Goal: Information Seeking & Learning: Learn about a topic

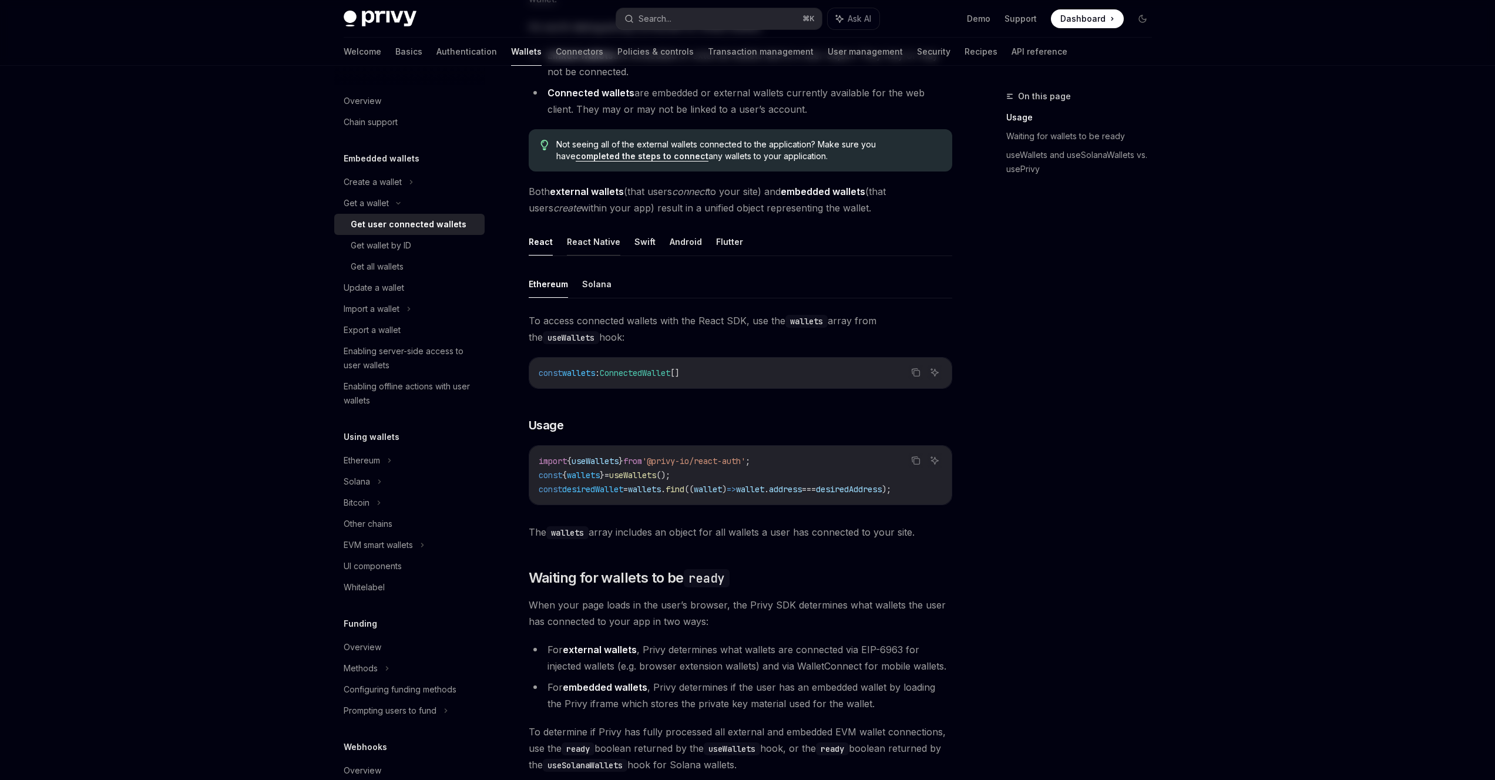
scroll to position [259, 0]
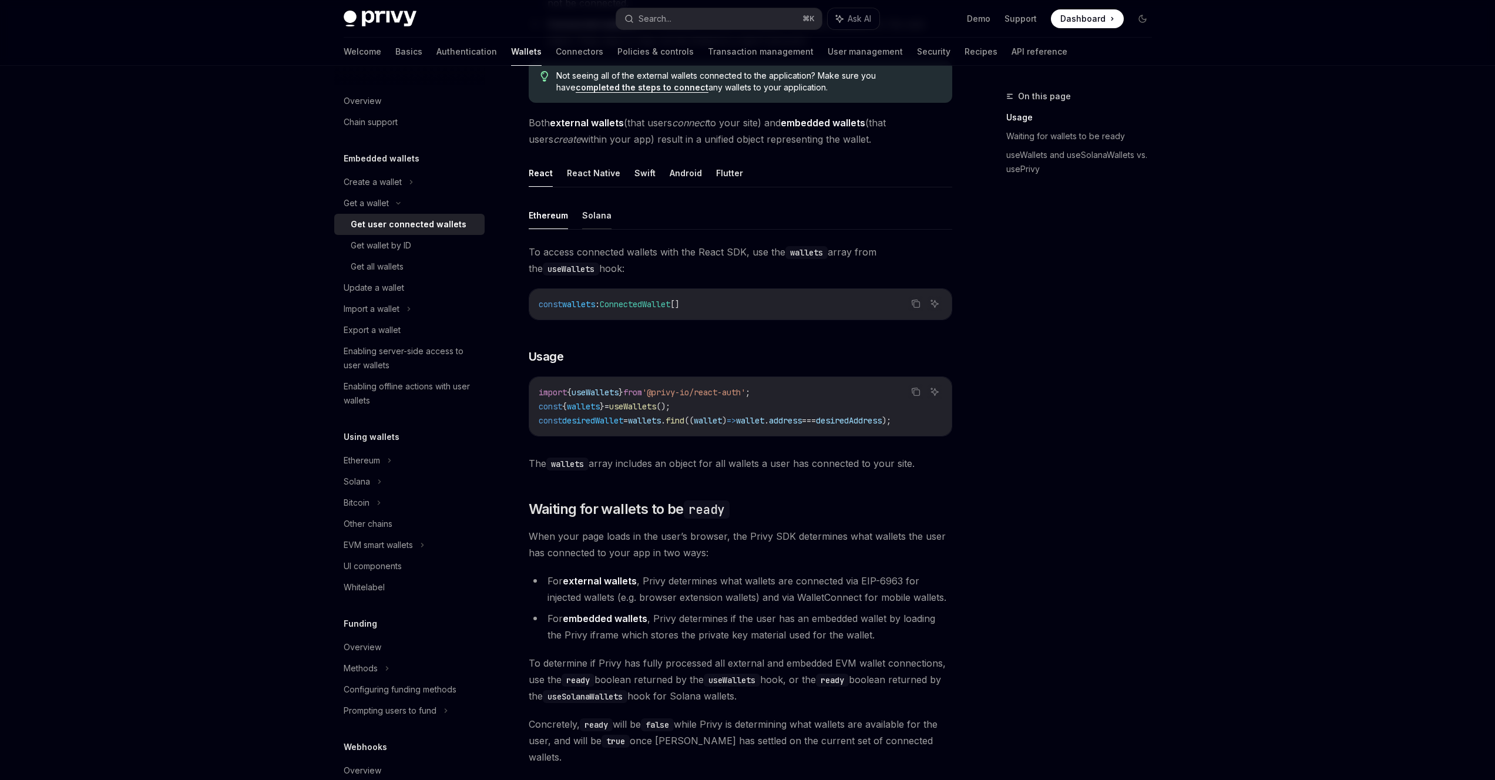
click at [603, 219] on button "Solana" at bounding box center [596, 216] width 29 height 28
type textarea "*"
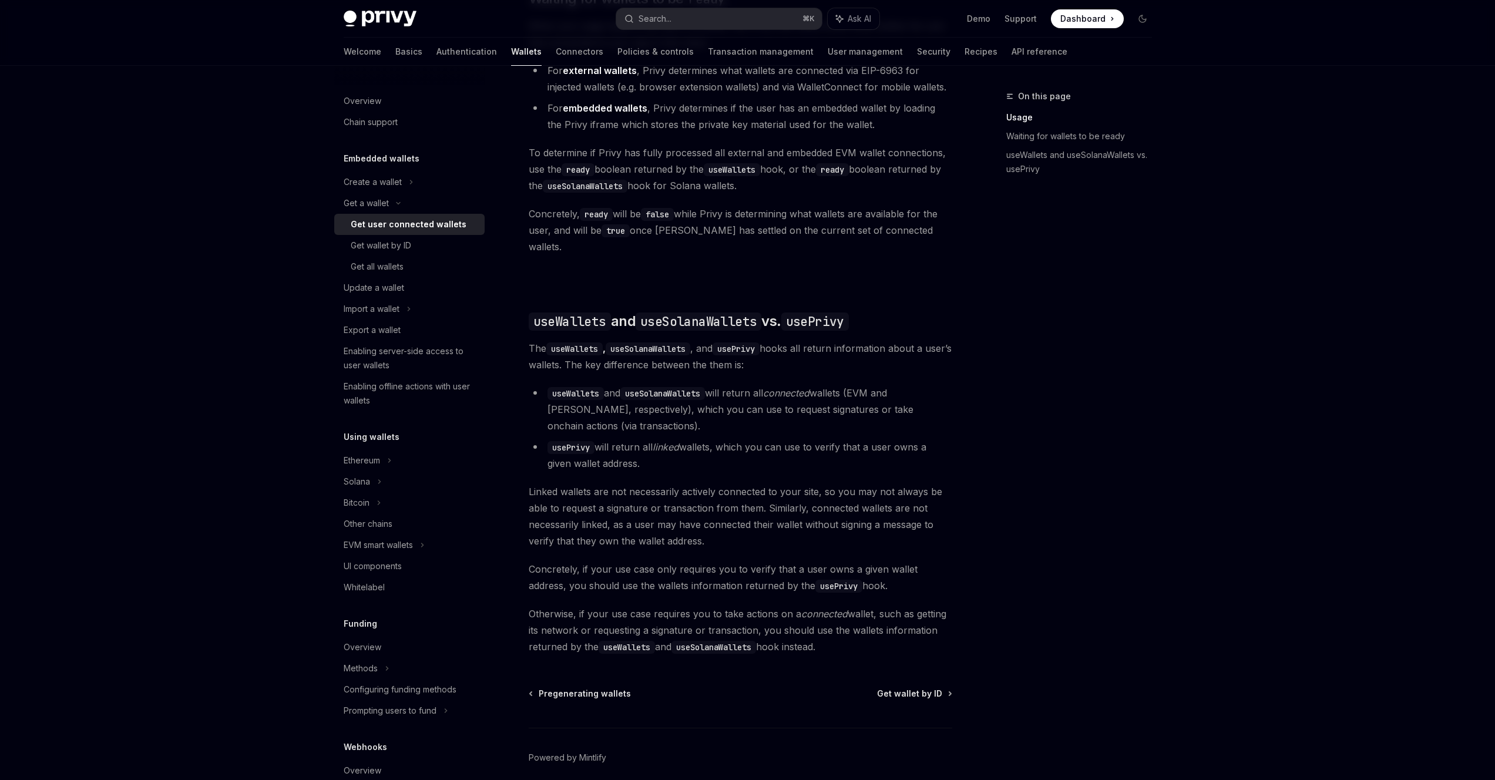
scroll to position [793, 0]
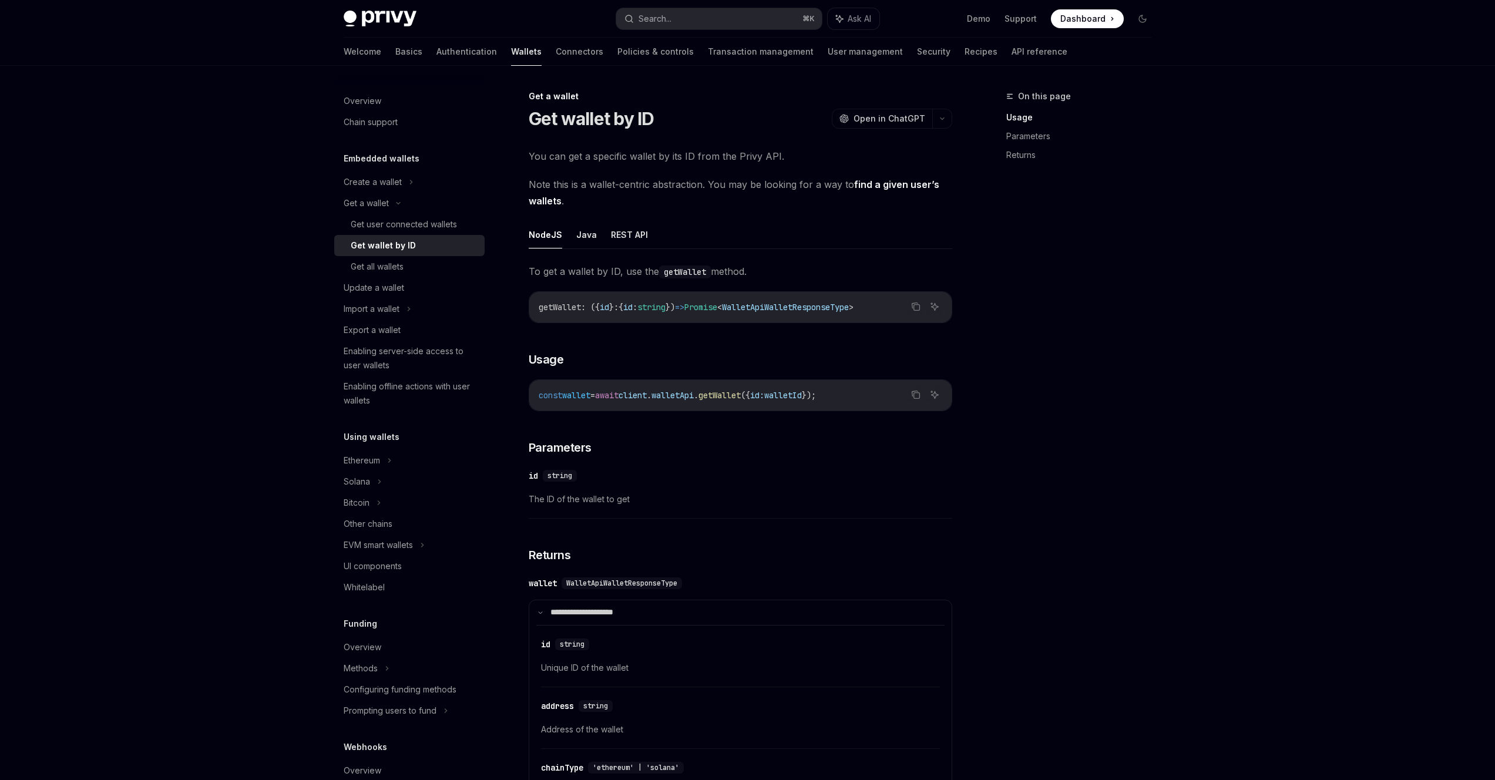
click at [565, 238] on ul "NodeJS Java REST API" at bounding box center [741, 235] width 424 height 28
click at [579, 237] on button "Java" at bounding box center [586, 235] width 21 height 28
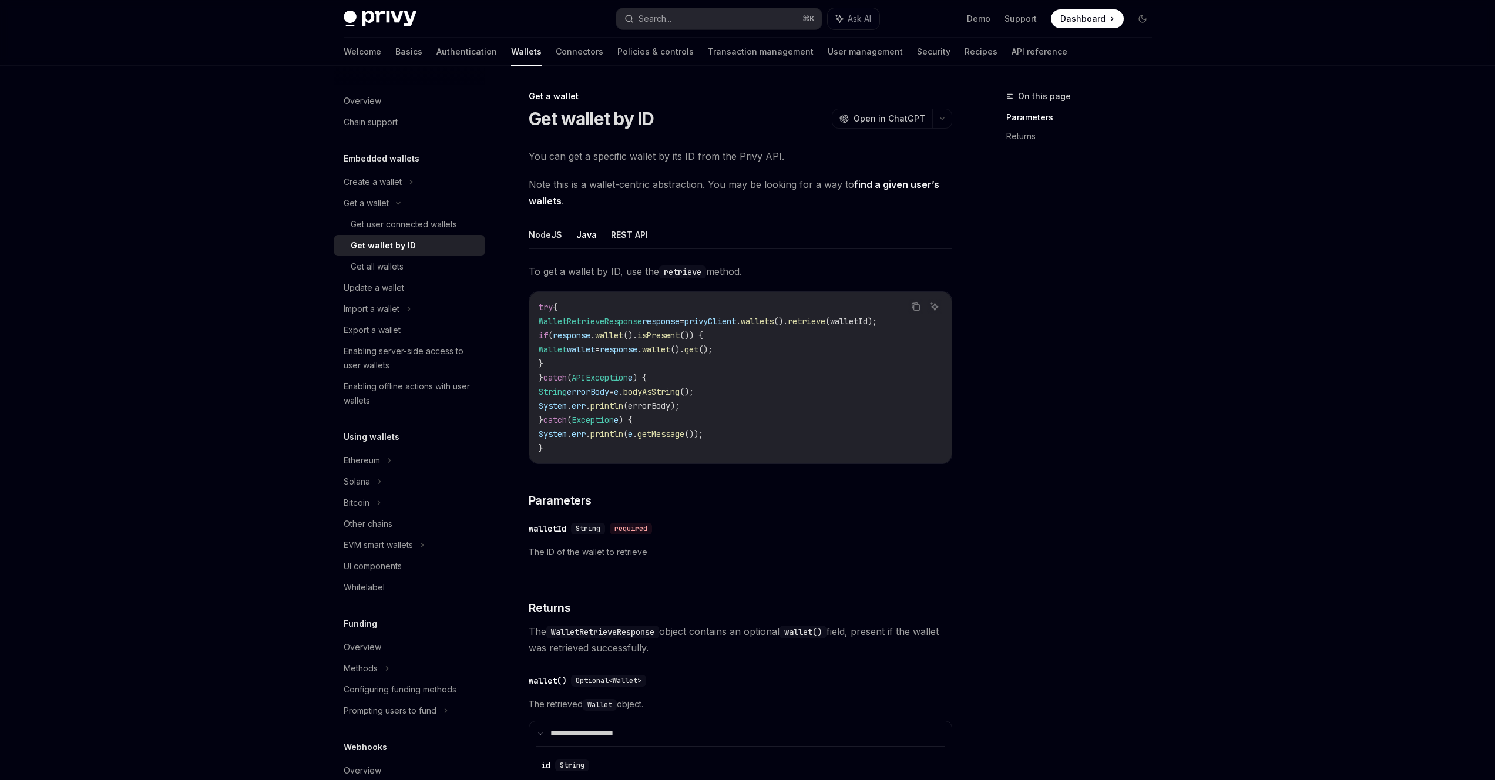
click at [545, 233] on button "NodeJS" at bounding box center [545, 235] width 33 height 28
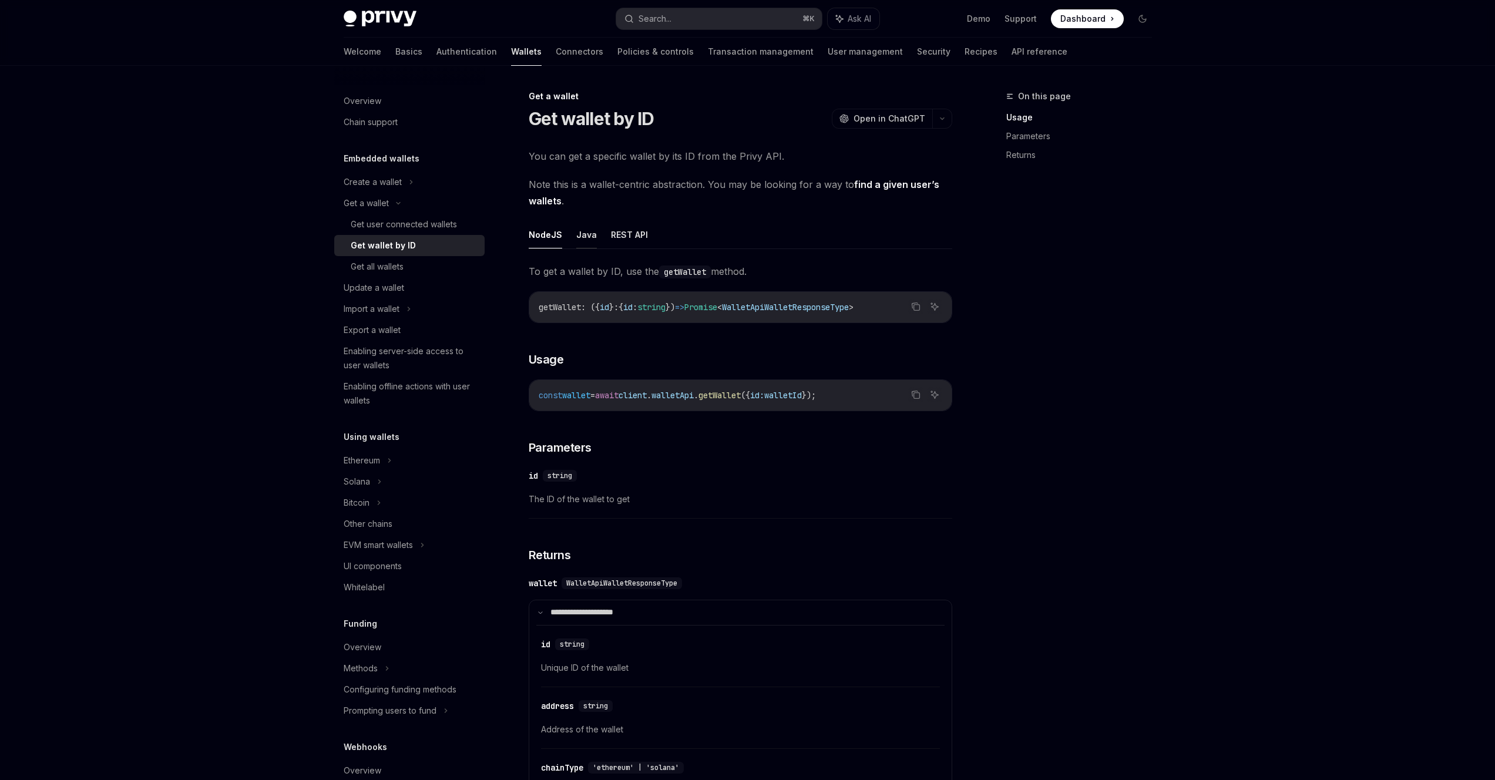
click at [583, 233] on button "Java" at bounding box center [586, 235] width 21 height 28
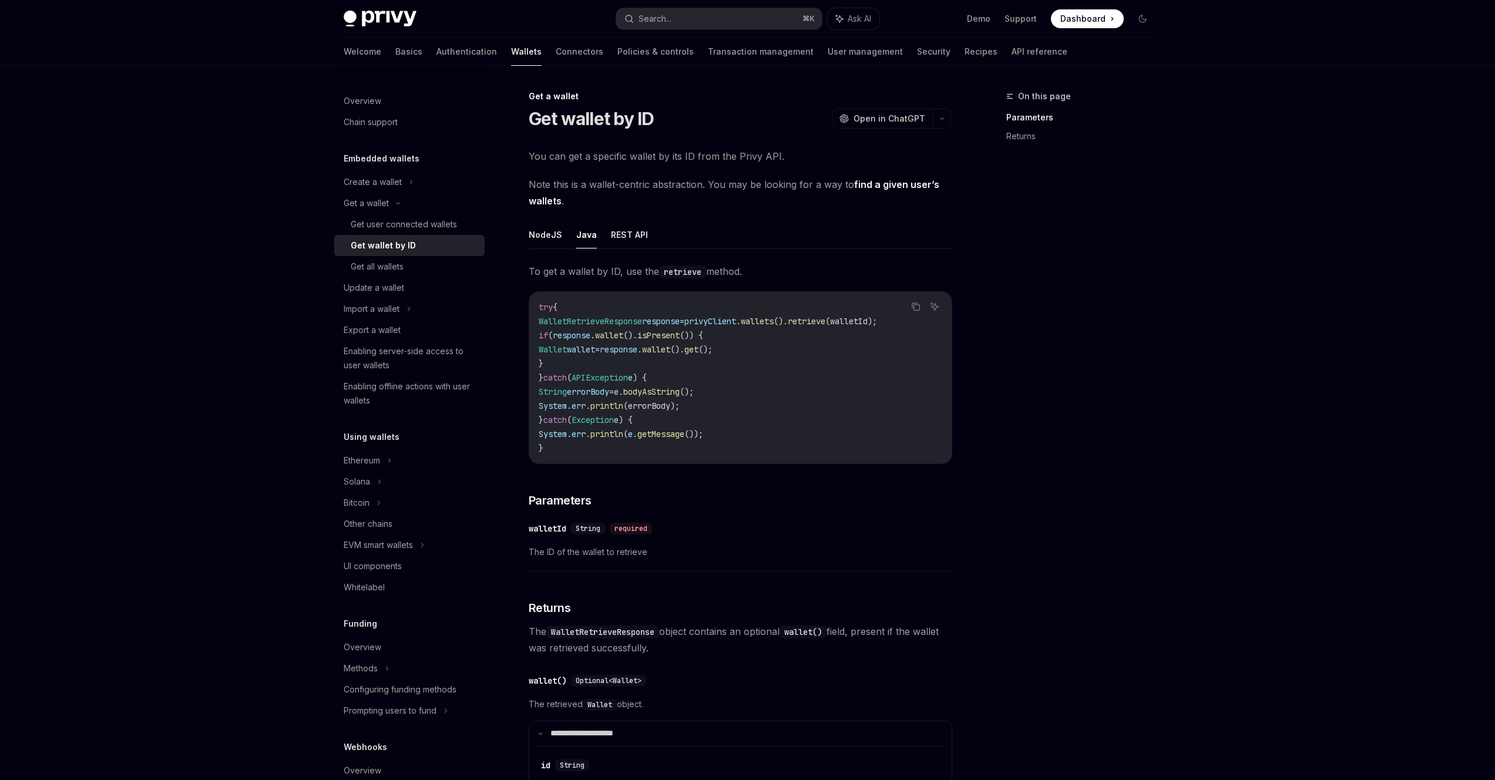
click at [562, 237] on ul "NodeJS Java REST API" at bounding box center [741, 235] width 424 height 28
click at [552, 239] on button "NodeJS" at bounding box center [545, 235] width 33 height 28
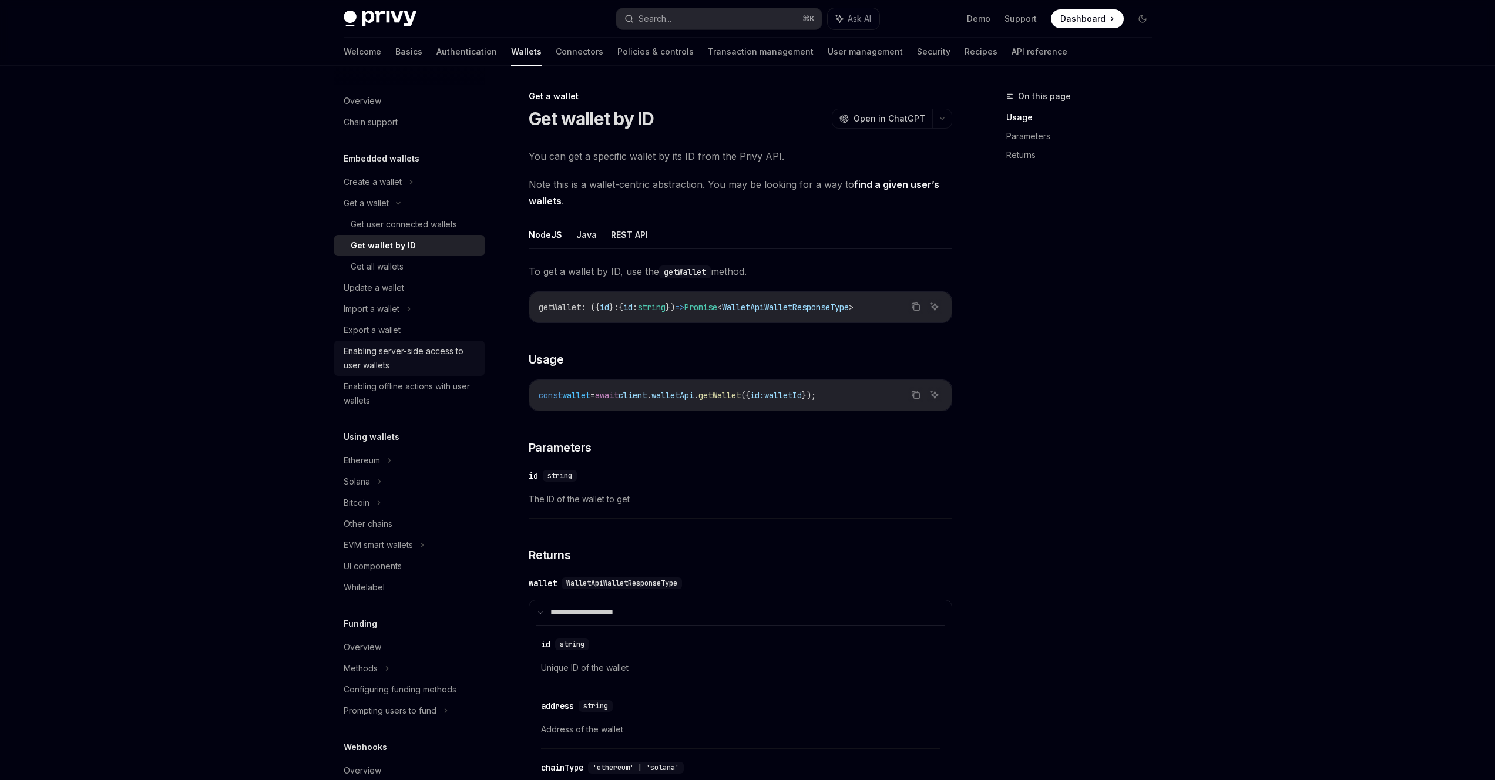
click at [437, 358] on div "Enabling server-side access to user wallets" at bounding box center [411, 358] width 134 height 28
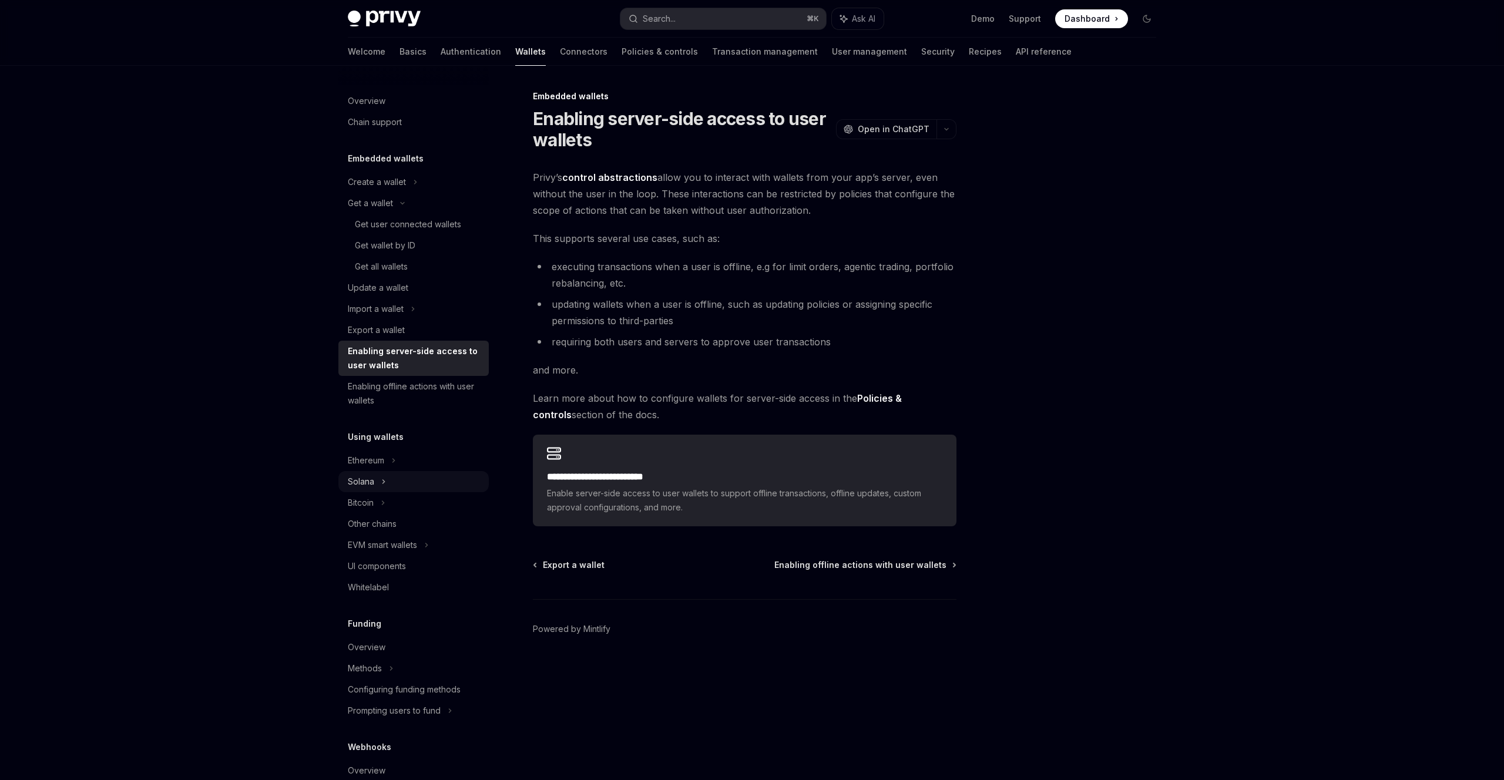
click at [398, 214] on div "Solana" at bounding box center [413, 203] width 150 height 21
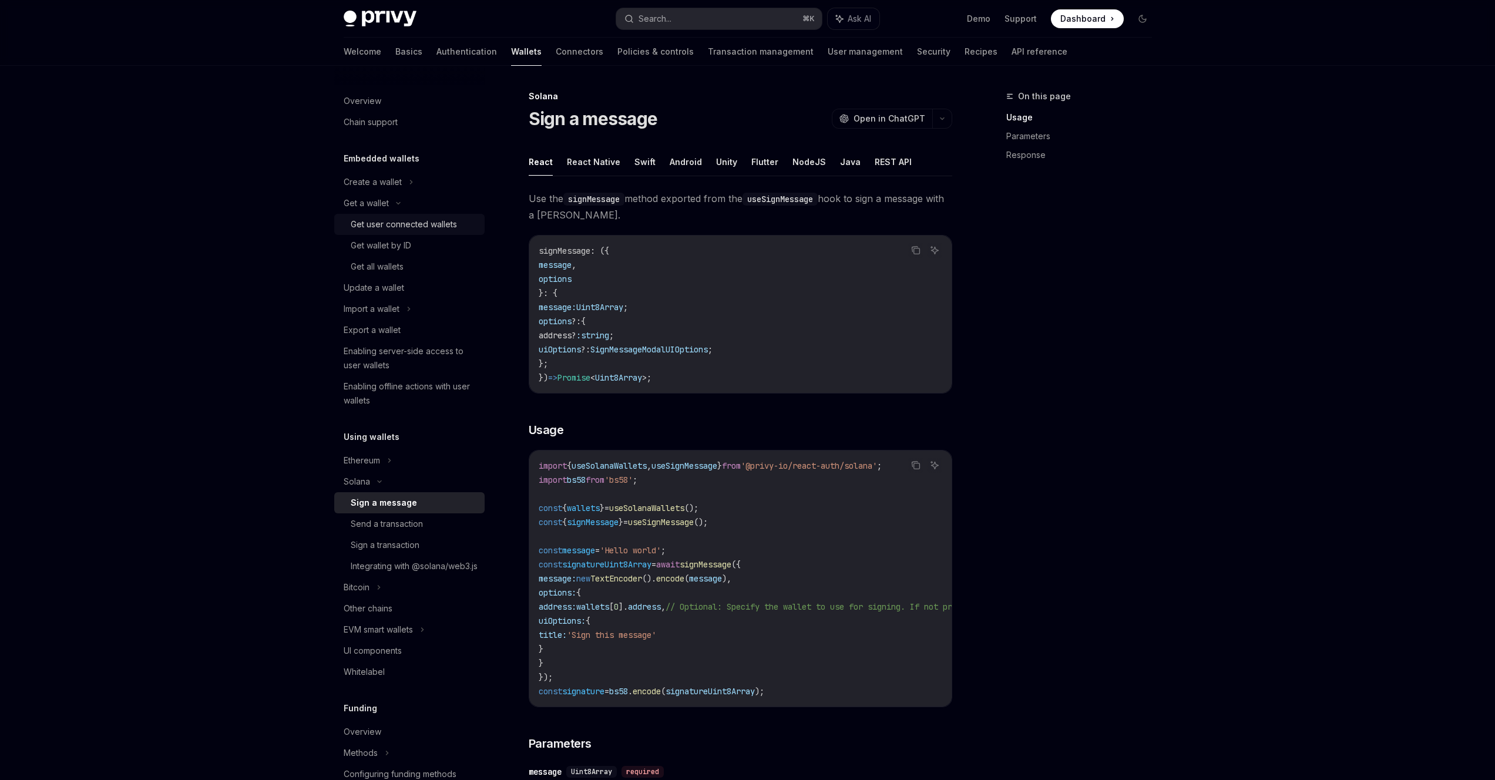
click at [452, 231] on div "Get user connected wallets" at bounding box center [404, 224] width 106 height 14
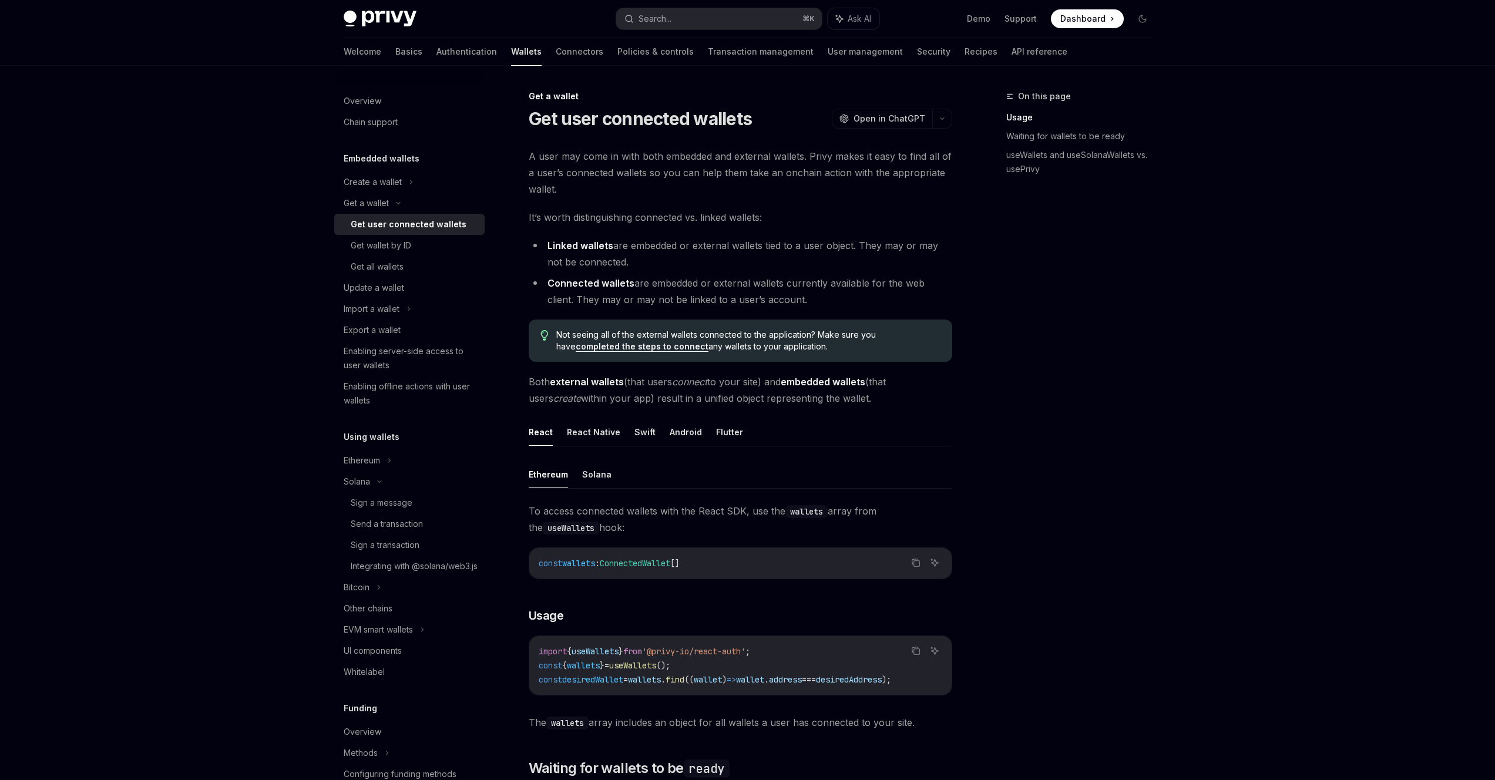
click at [858, 168] on span "A user may come in with both embedded and external wallets. Privy makes it easy…" at bounding box center [741, 172] width 424 height 49
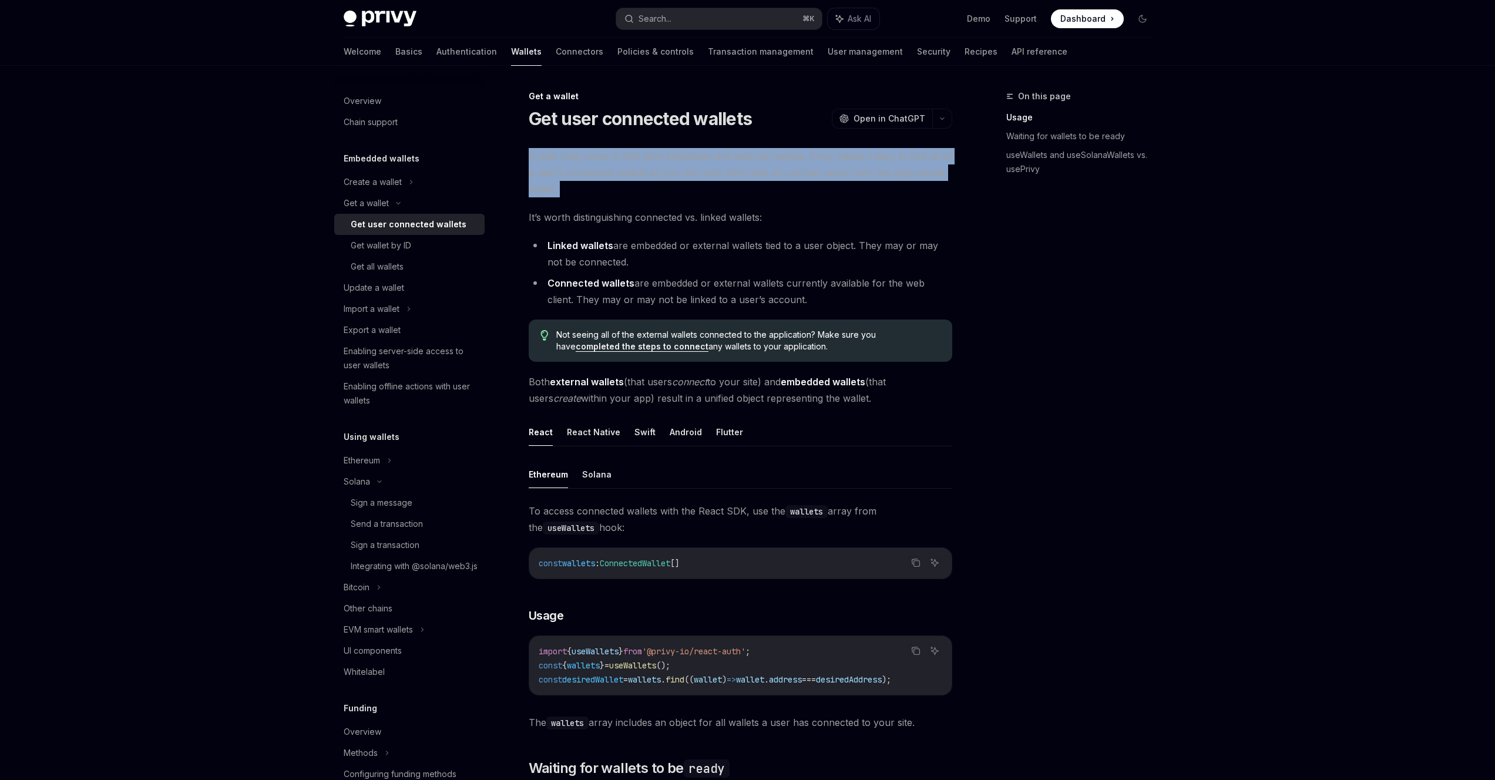
click at [858, 168] on span "A user may come in with both embedded and external wallets. Privy makes it easy…" at bounding box center [741, 172] width 424 height 49
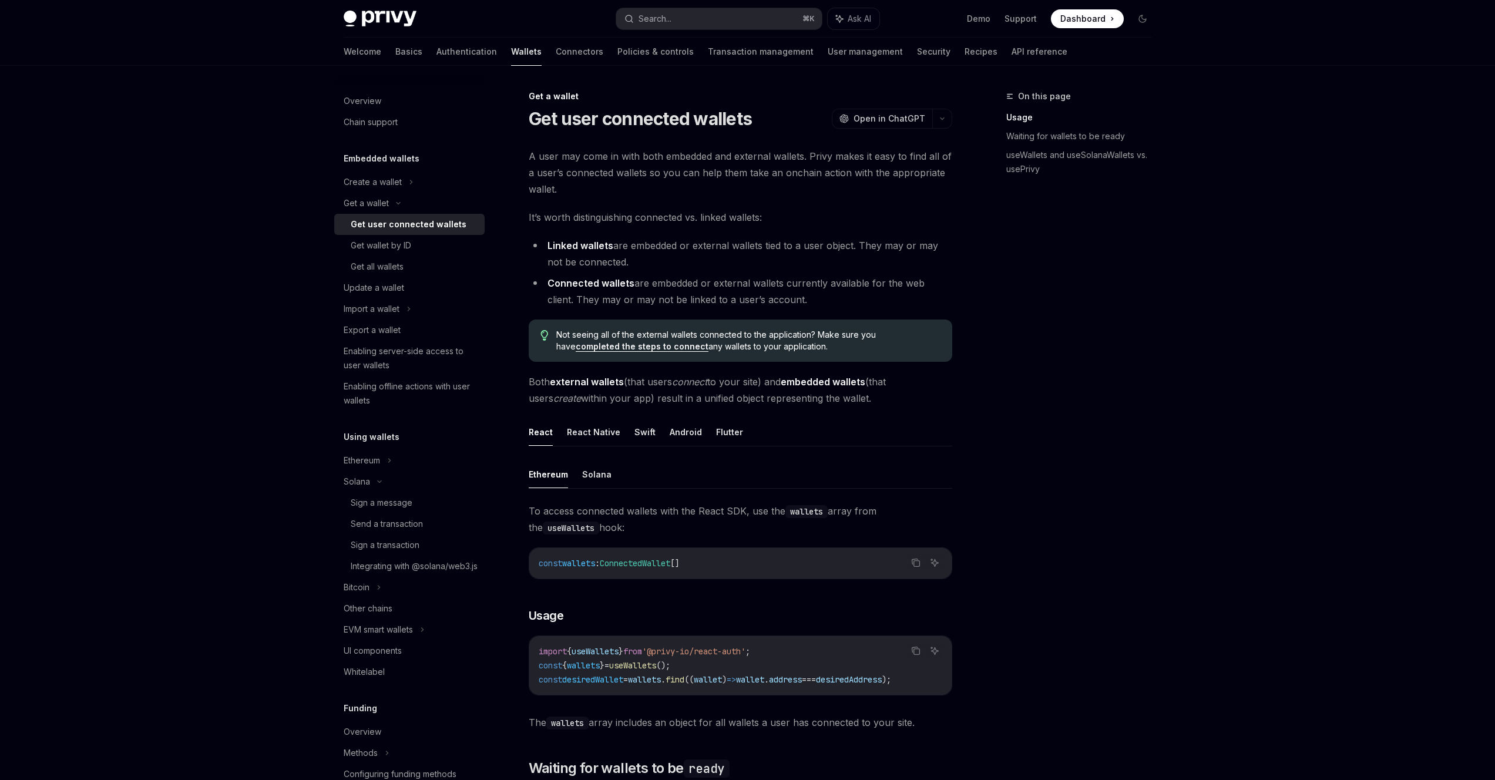
click at [837, 217] on span "It’s worth distinguishing connected vs. linked wallets:" at bounding box center [741, 217] width 424 height 16
click at [817, 253] on li "Linked wallets are embedded or external wallets tied to a user object. They may…" at bounding box center [741, 253] width 424 height 33
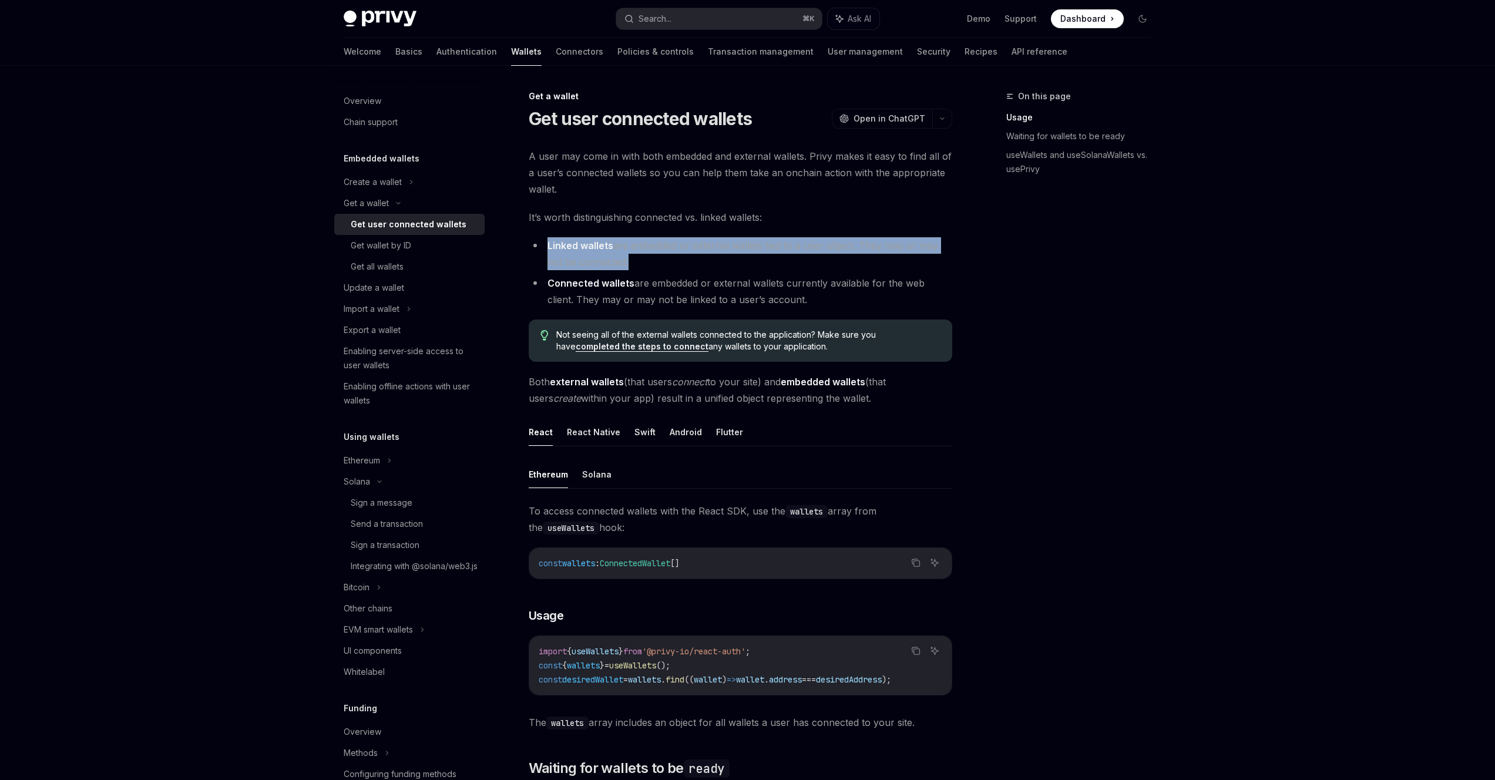
click at [817, 253] on li "Linked wallets are embedded or external wallets tied to a user object. They may…" at bounding box center [741, 253] width 424 height 33
click at [843, 288] on li "Connected wallets are embedded or external wallets currently available for the …" at bounding box center [741, 291] width 424 height 33
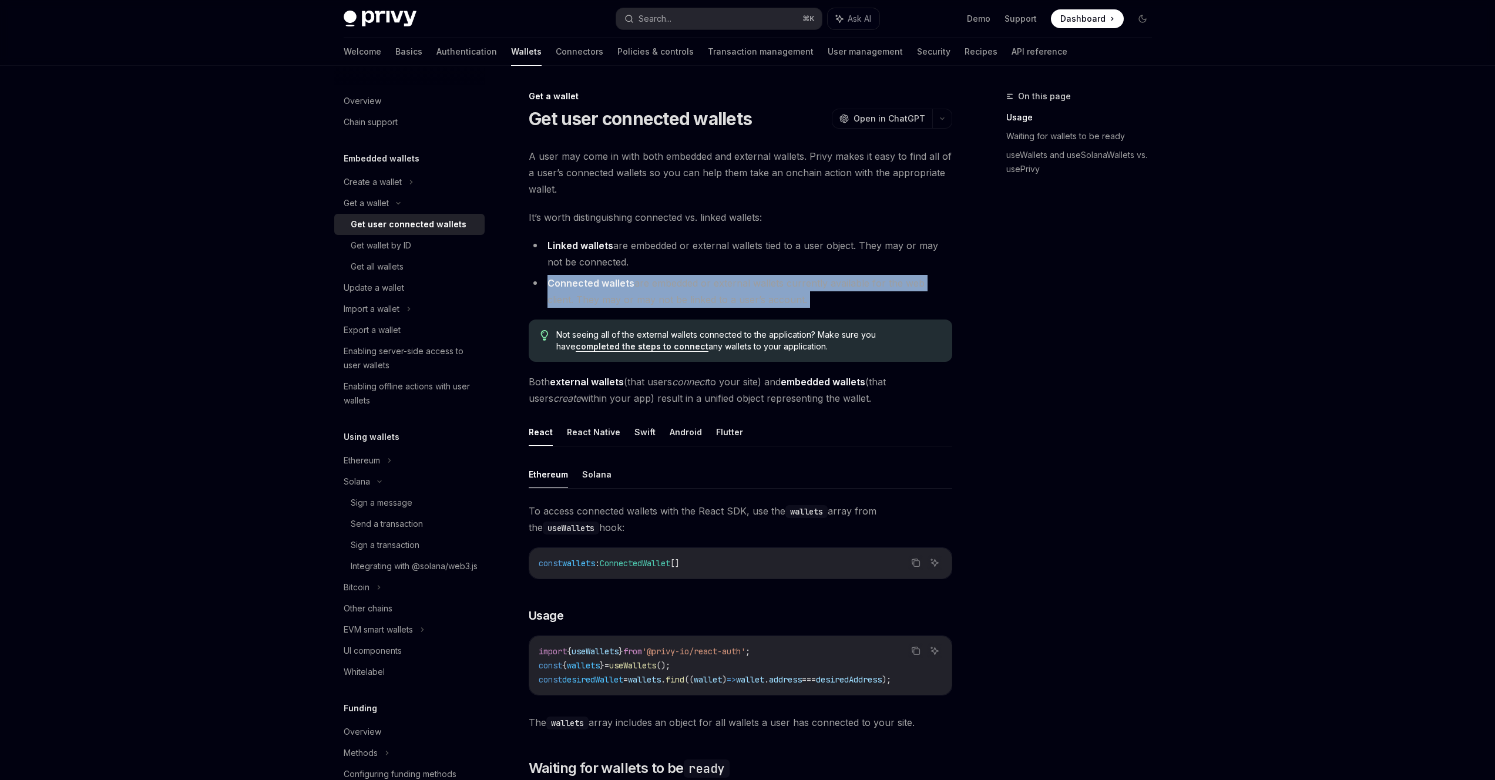
click at [843, 288] on li "Connected wallets are embedded or external wallets currently available for the …" at bounding box center [741, 291] width 424 height 33
click at [724, 278] on li "Connected wallets are embedded or external wallets currently available for the …" at bounding box center [741, 291] width 424 height 33
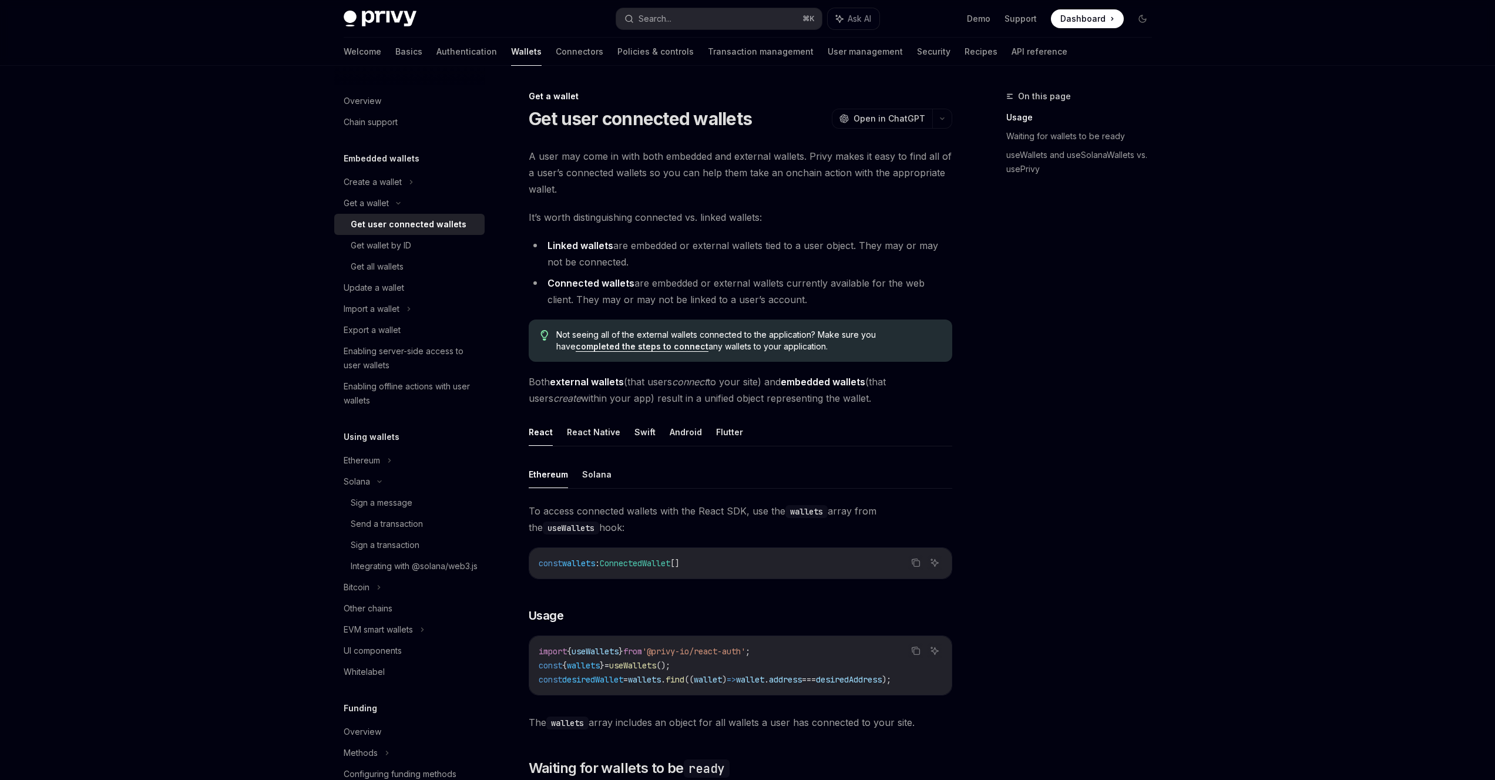
click at [666, 255] on li "Linked wallets are embedded or external wallets tied to a user object. They may…" at bounding box center [741, 253] width 424 height 33
click at [600, 481] on button "Solana" at bounding box center [596, 475] width 29 height 28
type textarea "*"
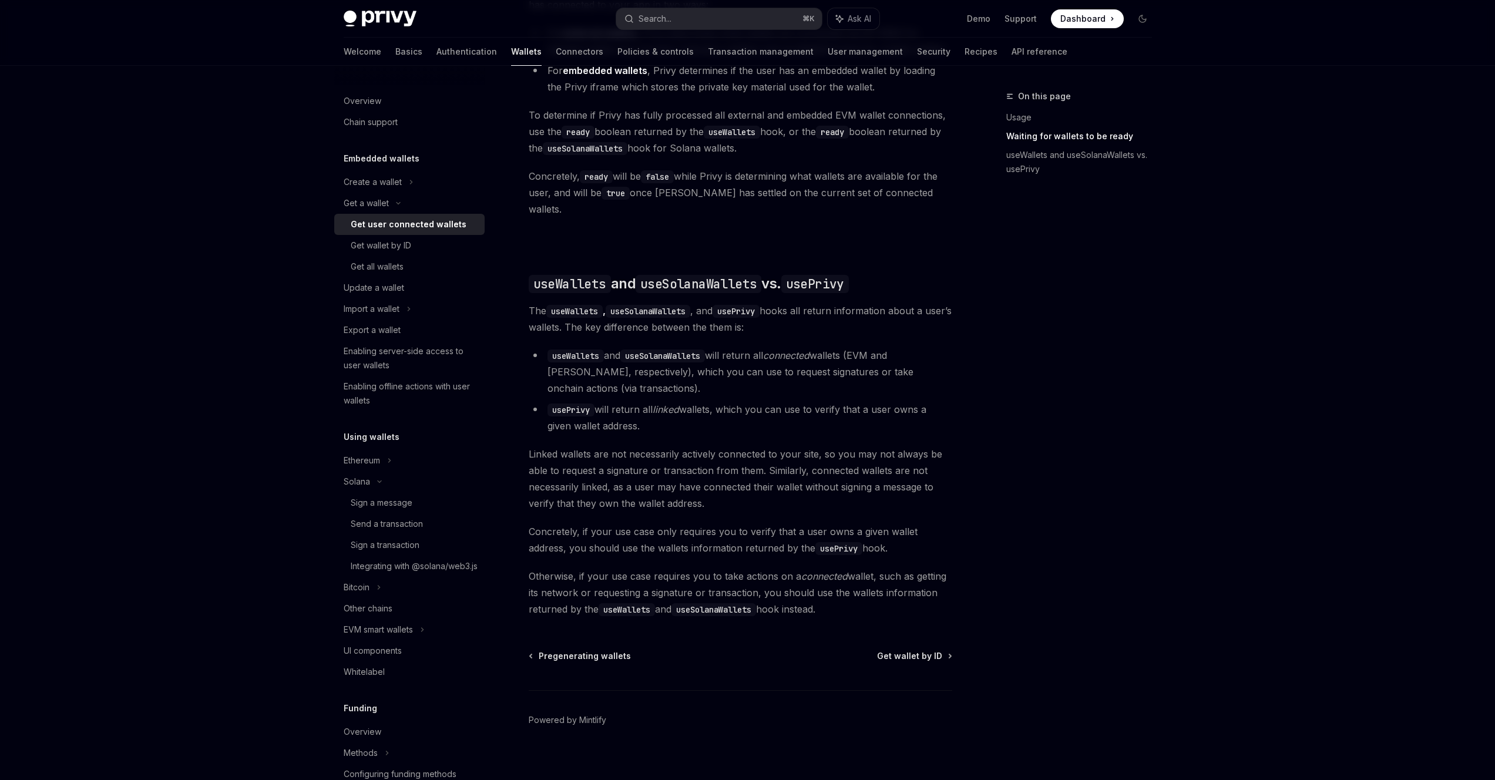
scroll to position [229, 0]
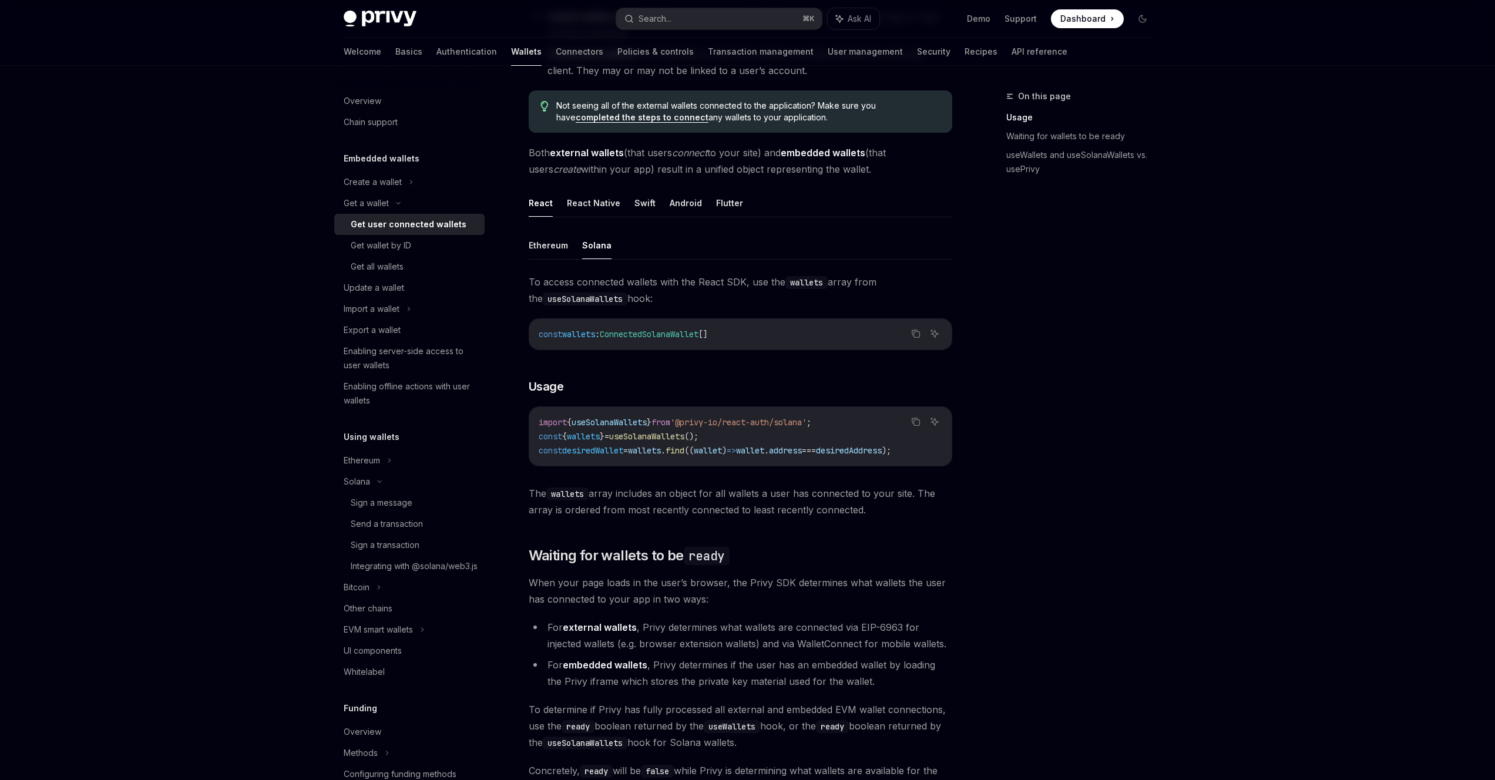
click at [697, 202] on ul "React React Native Swift Android Flutter" at bounding box center [741, 203] width 424 height 28
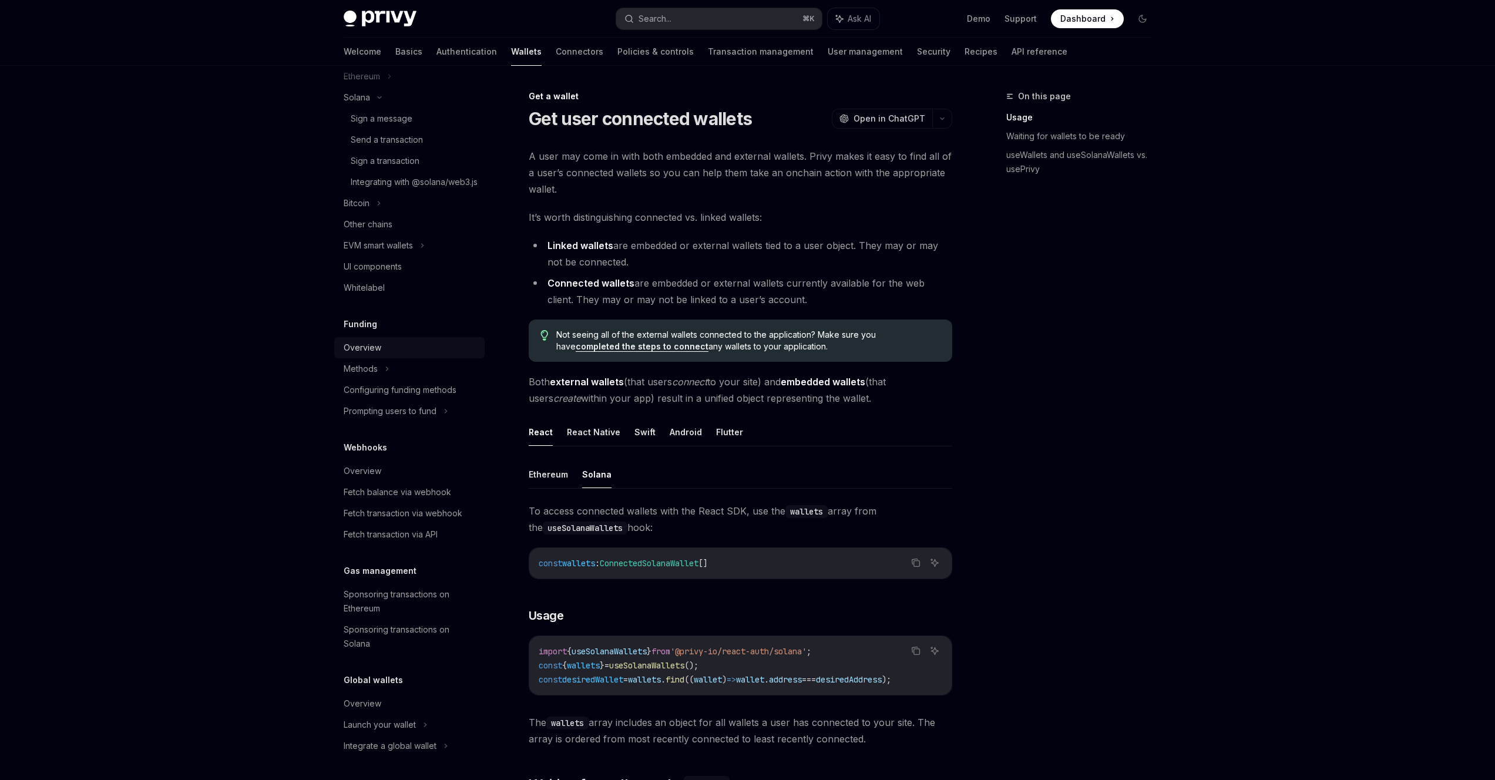
scroll to position [398, 0]
click at [706, 15] on button "Search... ⌘ K" at bounding box center [719, 18] width 206 height 21
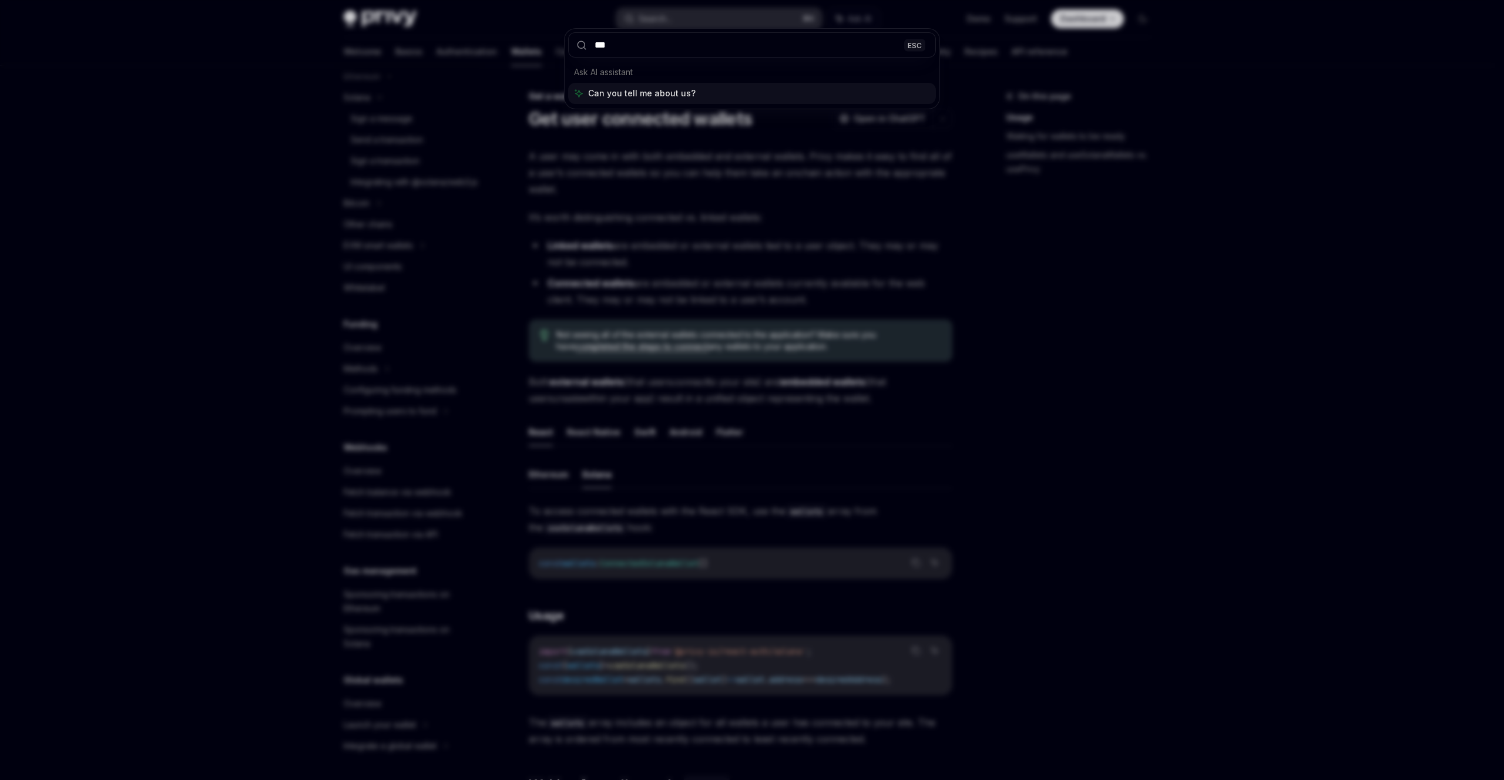
type input "****"
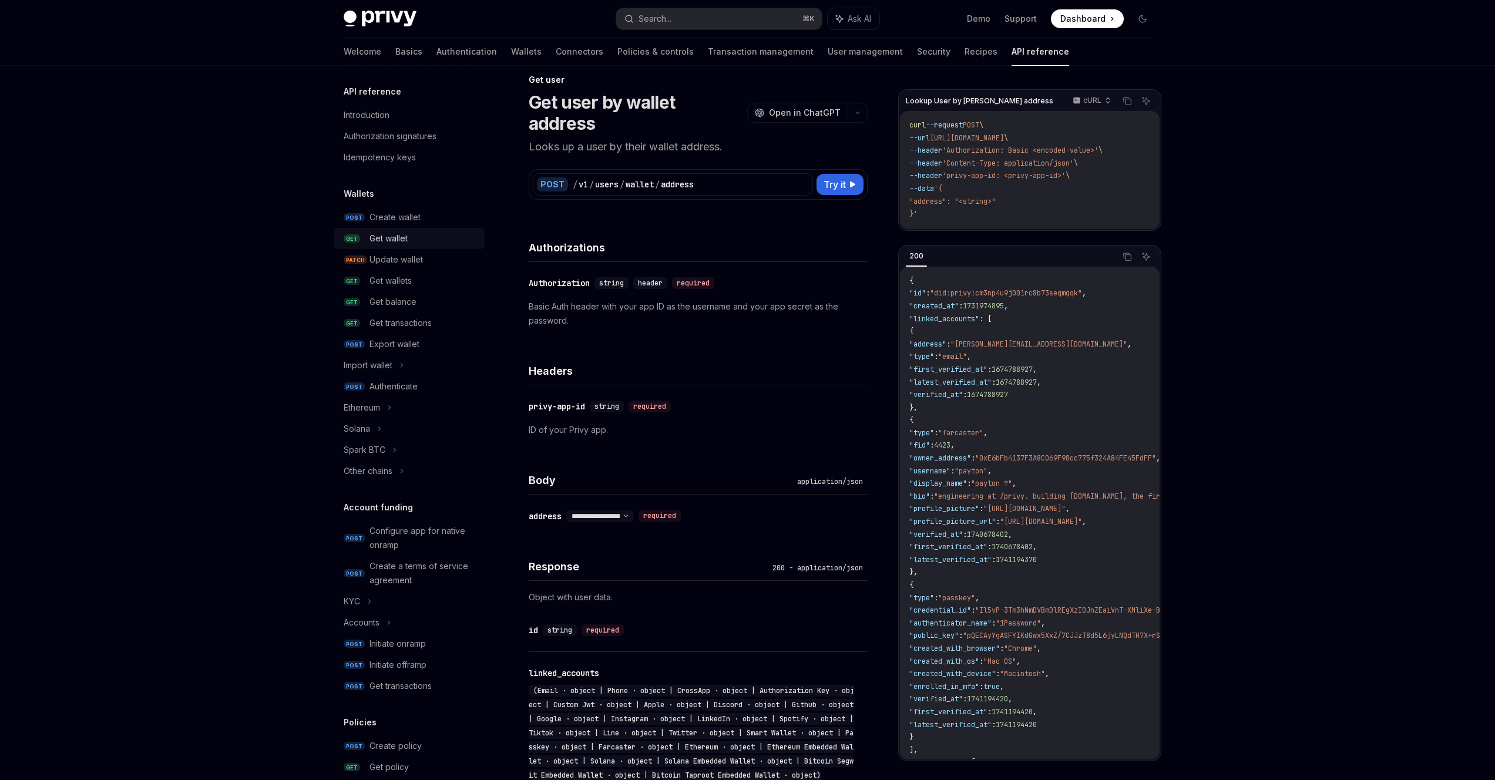
click at [435, 237] on div "Get wallet" at bounding box center [424, 238] width 108 height 14
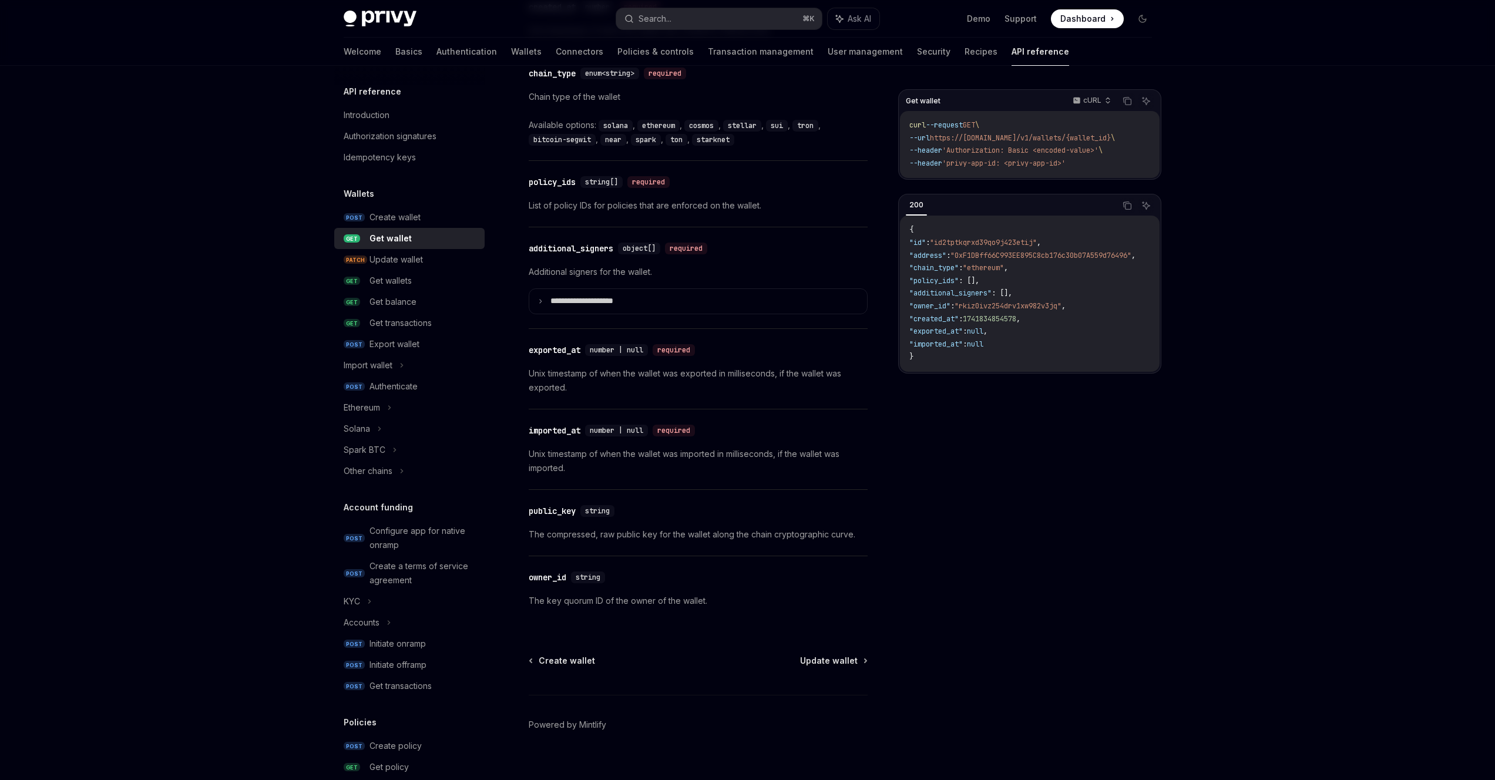
scroll to position [789, 0]
click at [425, 281] on div "Get wallets" at bounding box center [424, 281] width 108 height 14
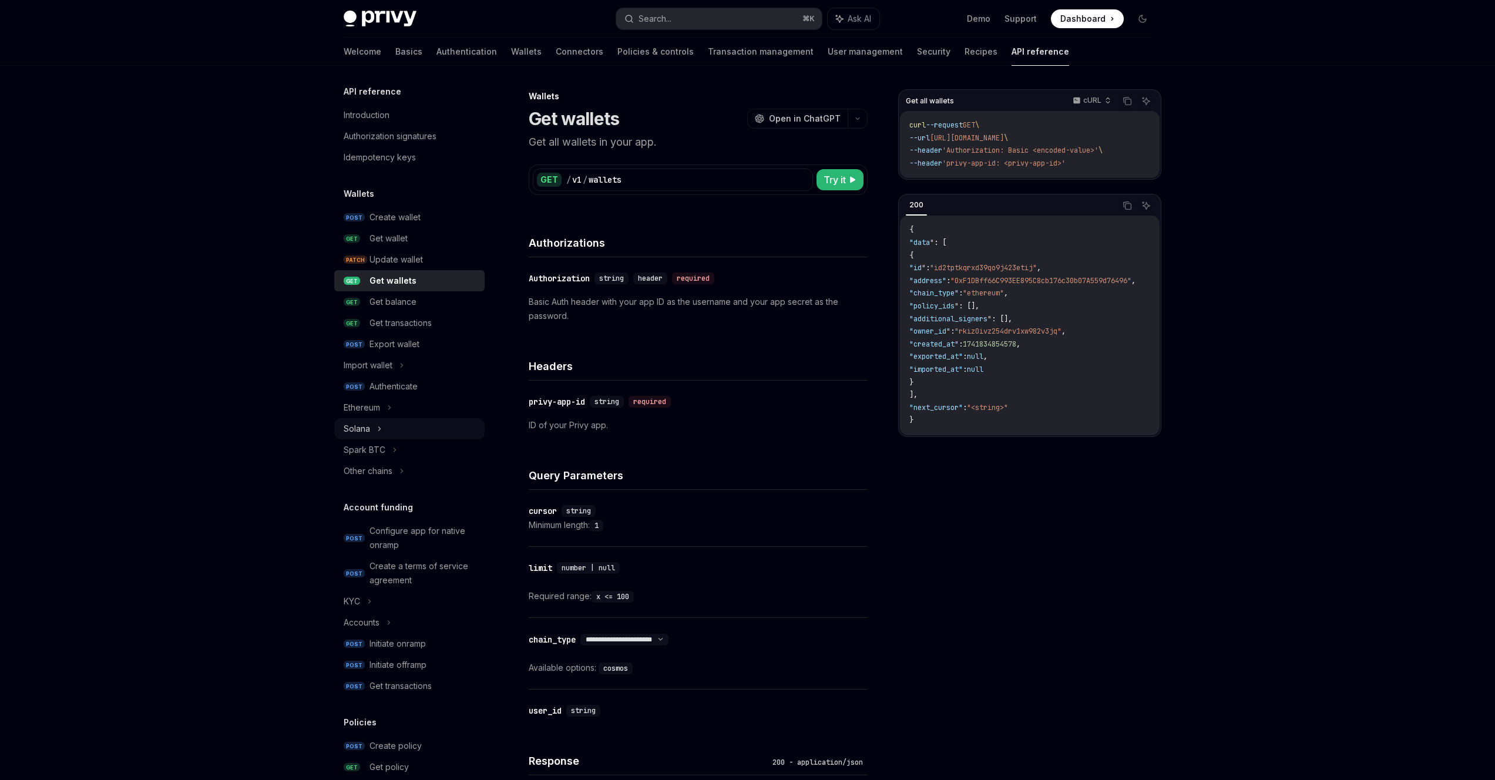
click at [421, 421] on div "Solana" at bounding box center [409, 428] width 150 height 21
type textarea "*"
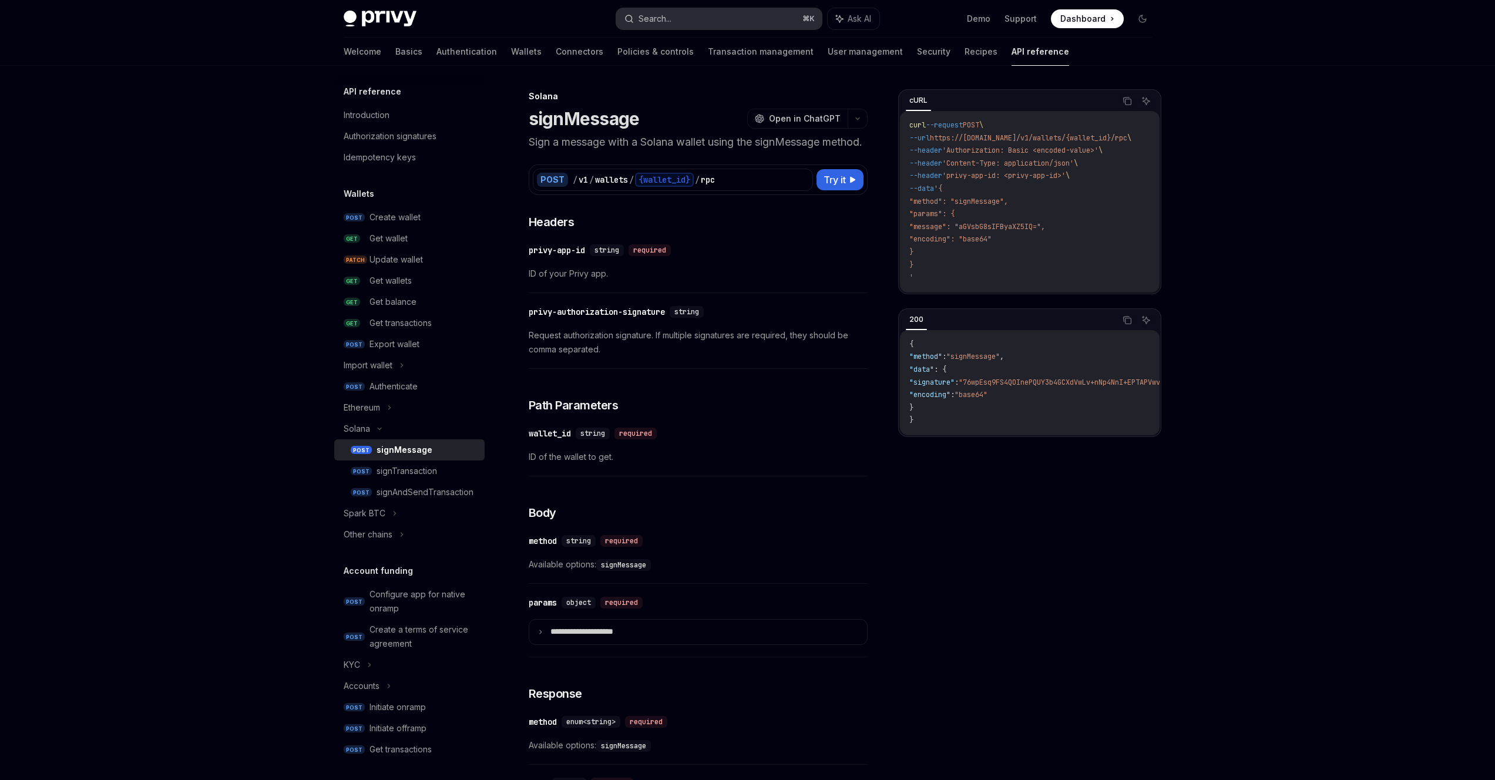
click at [686, 19] on button "Search... ⌘ K" at bounding box center [719, 18] width 206 height 21
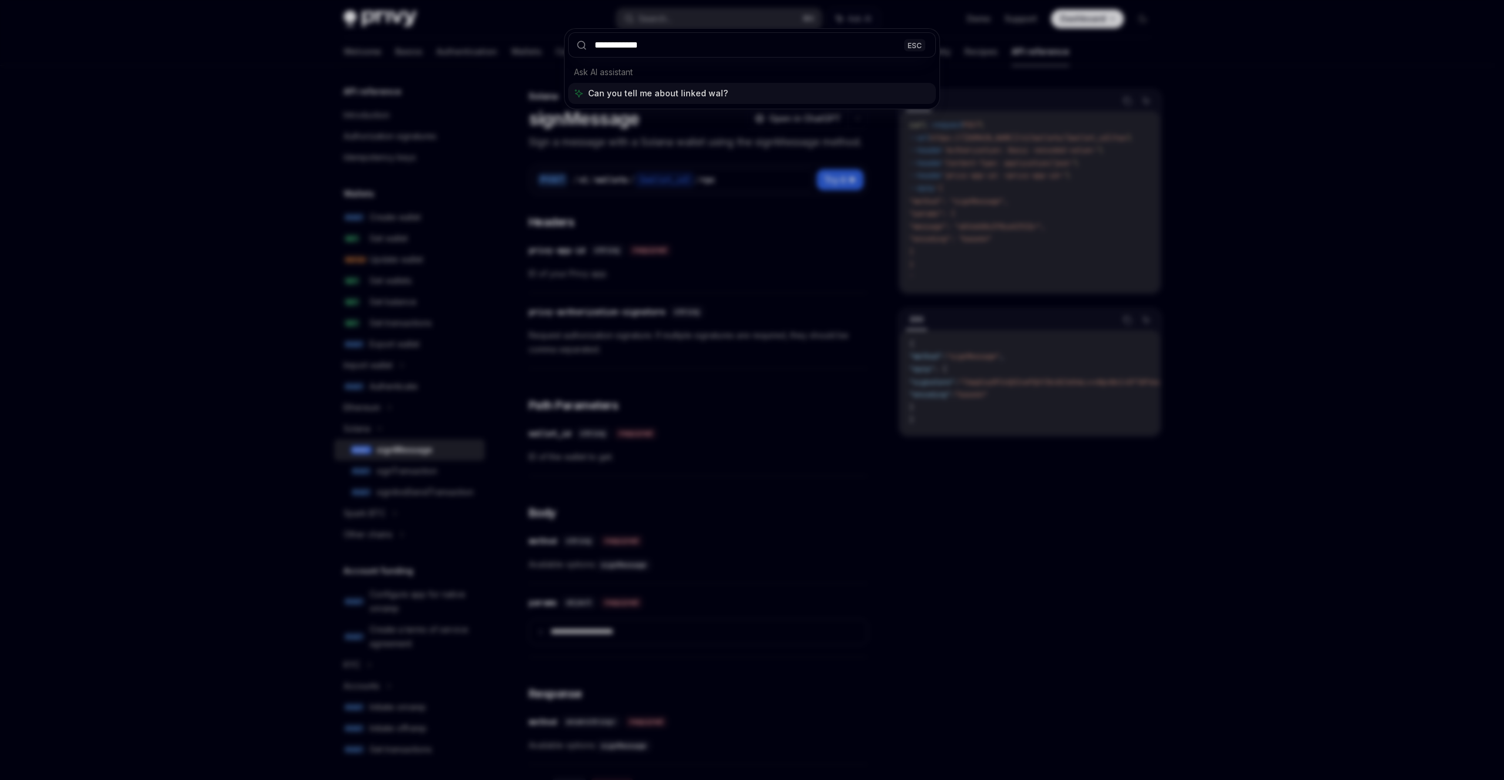
type input "**********"
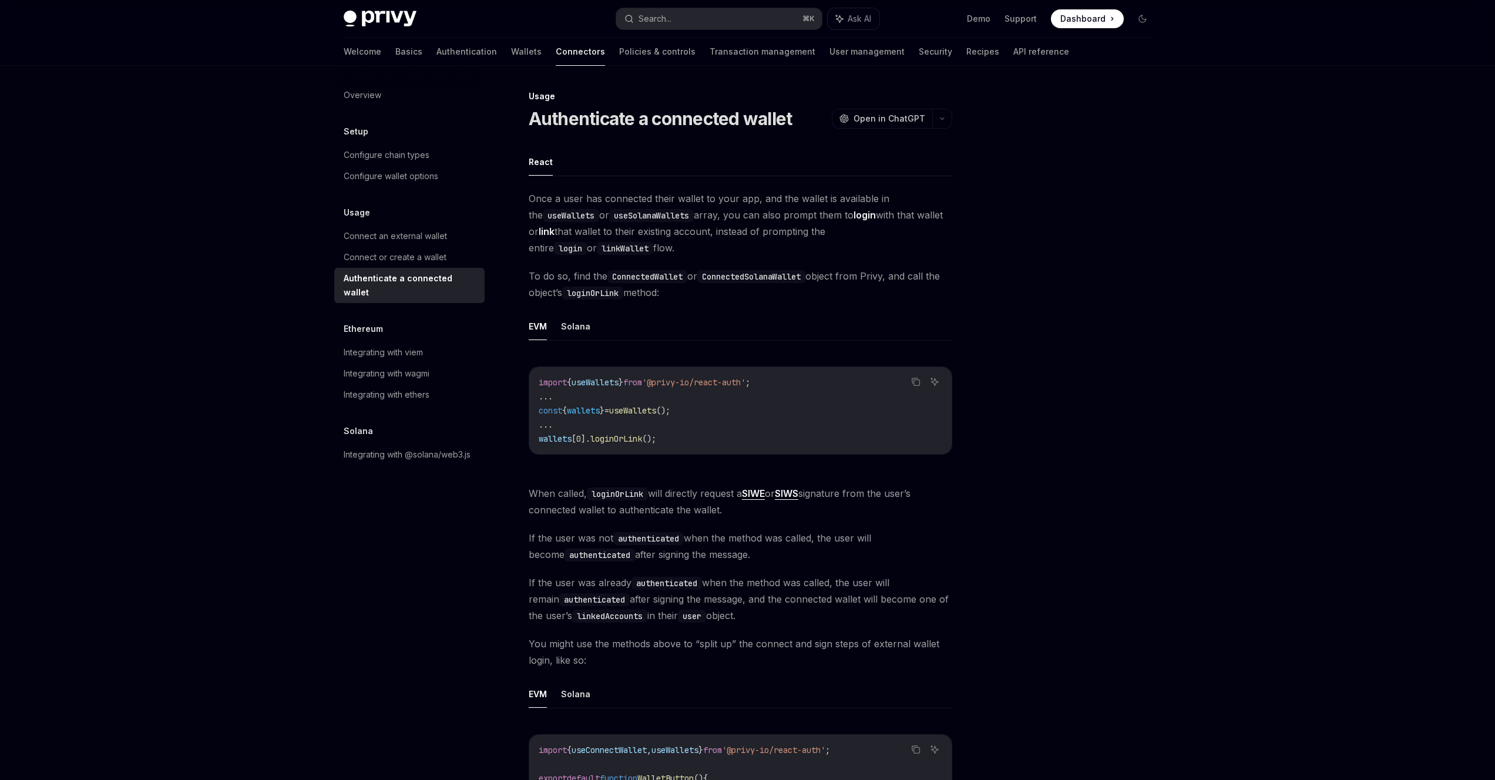
scroll to position [66, 0]
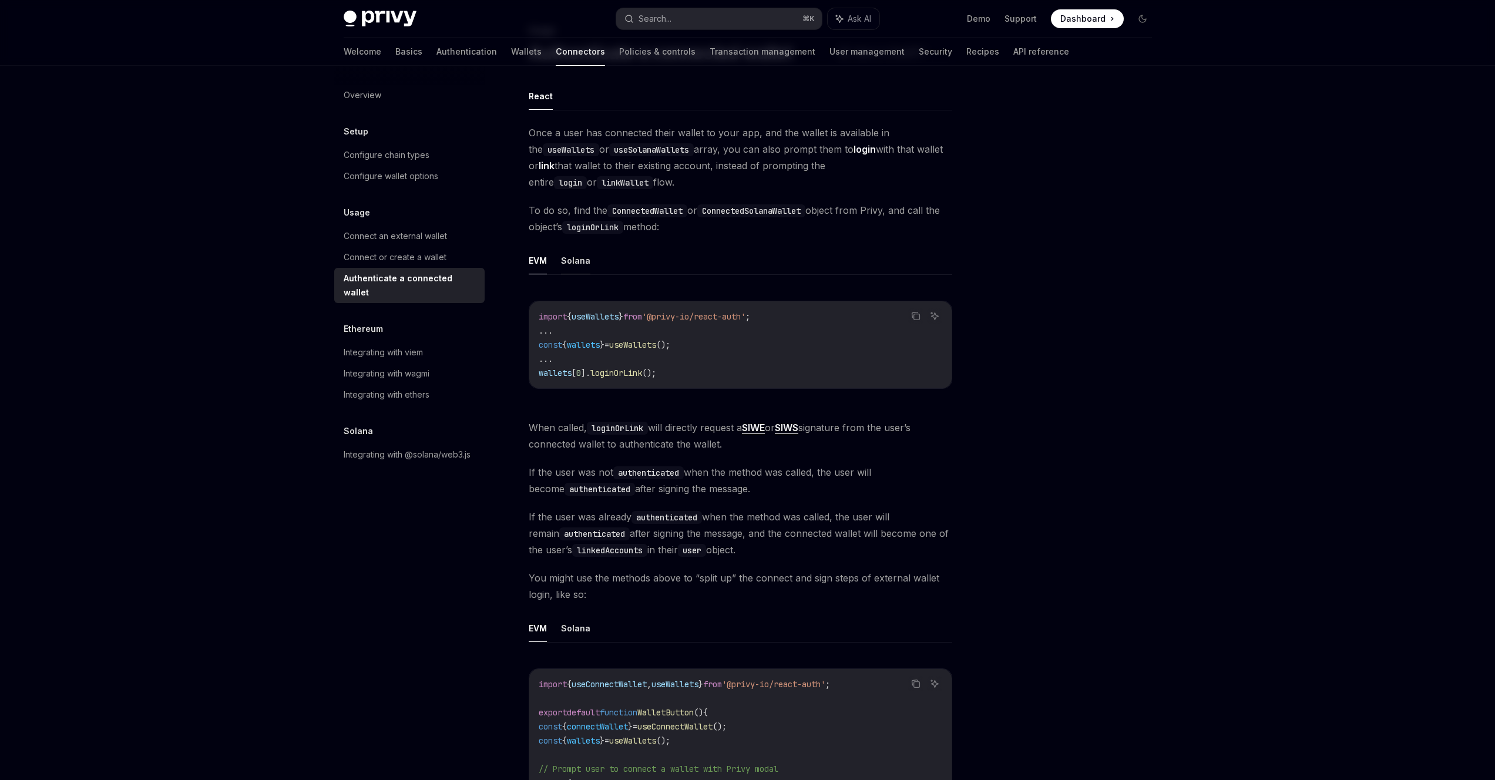
click at [579, 270] on button "Solana" at bounding box center [575, 261] width 29 height 28
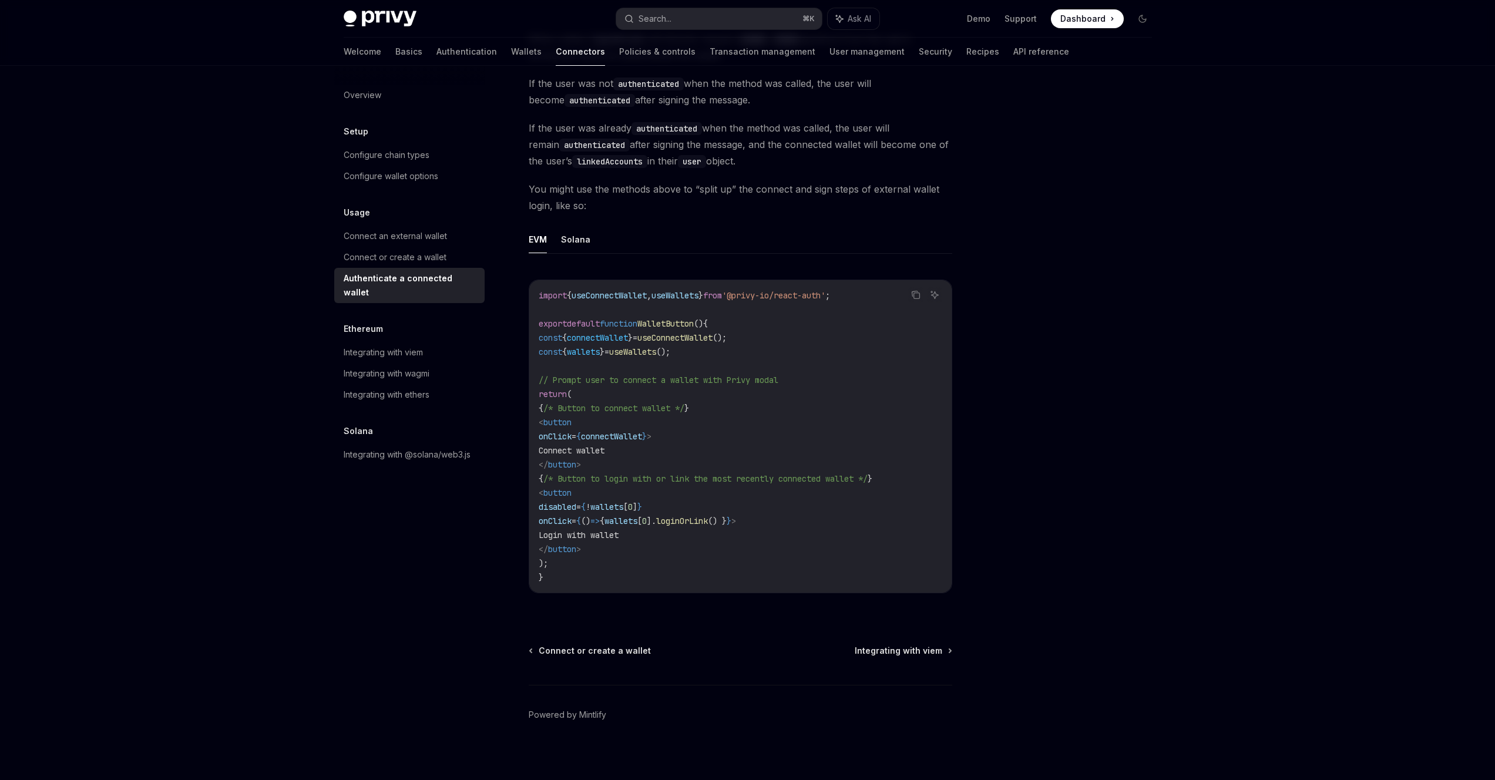
scroll to position [458, 0]
click at [567, 246] on button "Solana" at bounding box center [575, 237] width 29 height 28
type textarea "*"
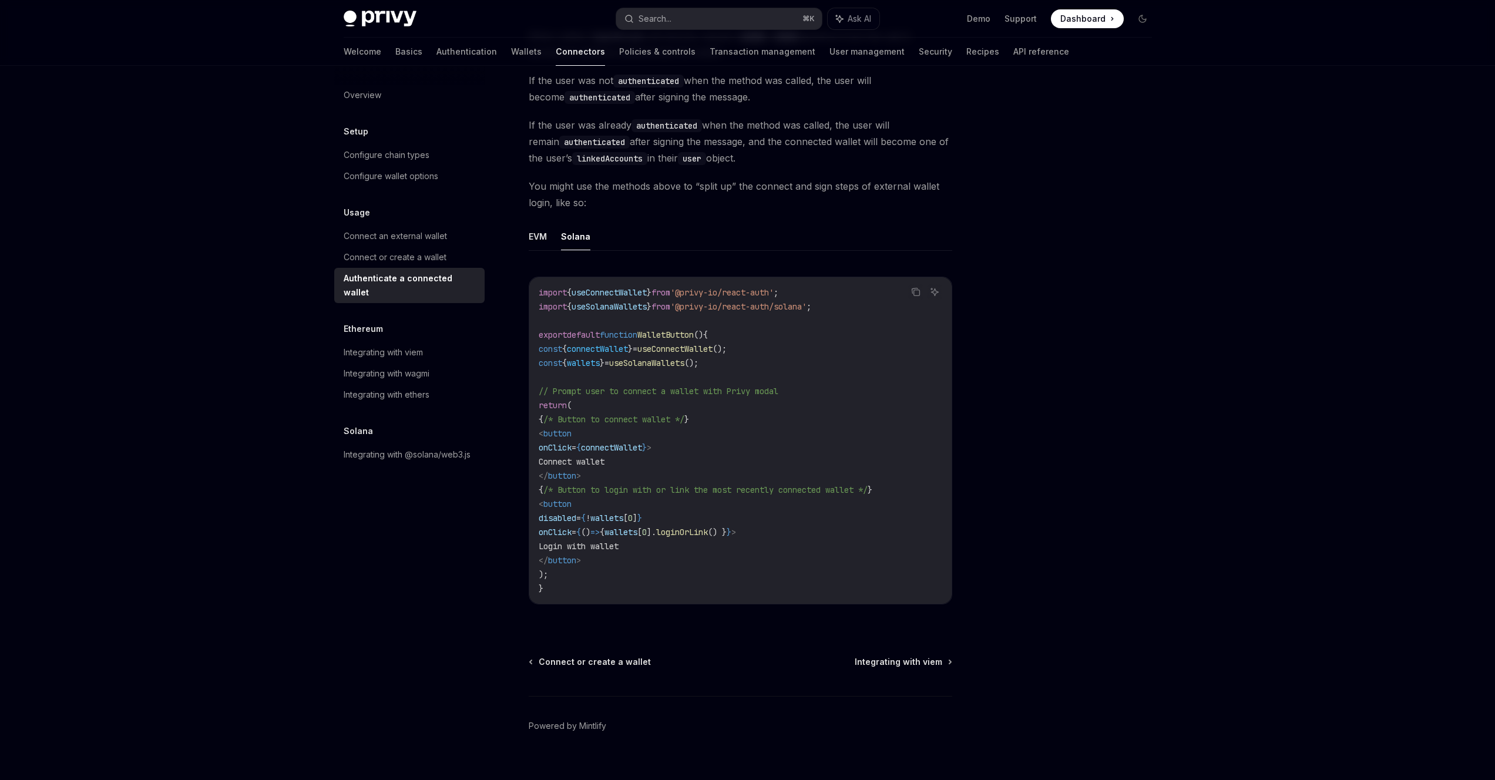
click at [606, 161] on code "linkedAccounts" at bounding box center [609, 158] width 75 height 13
click at [717, 8] on button "Search... ⌘ K" at bounding box center [719, 18] width 206 height 21
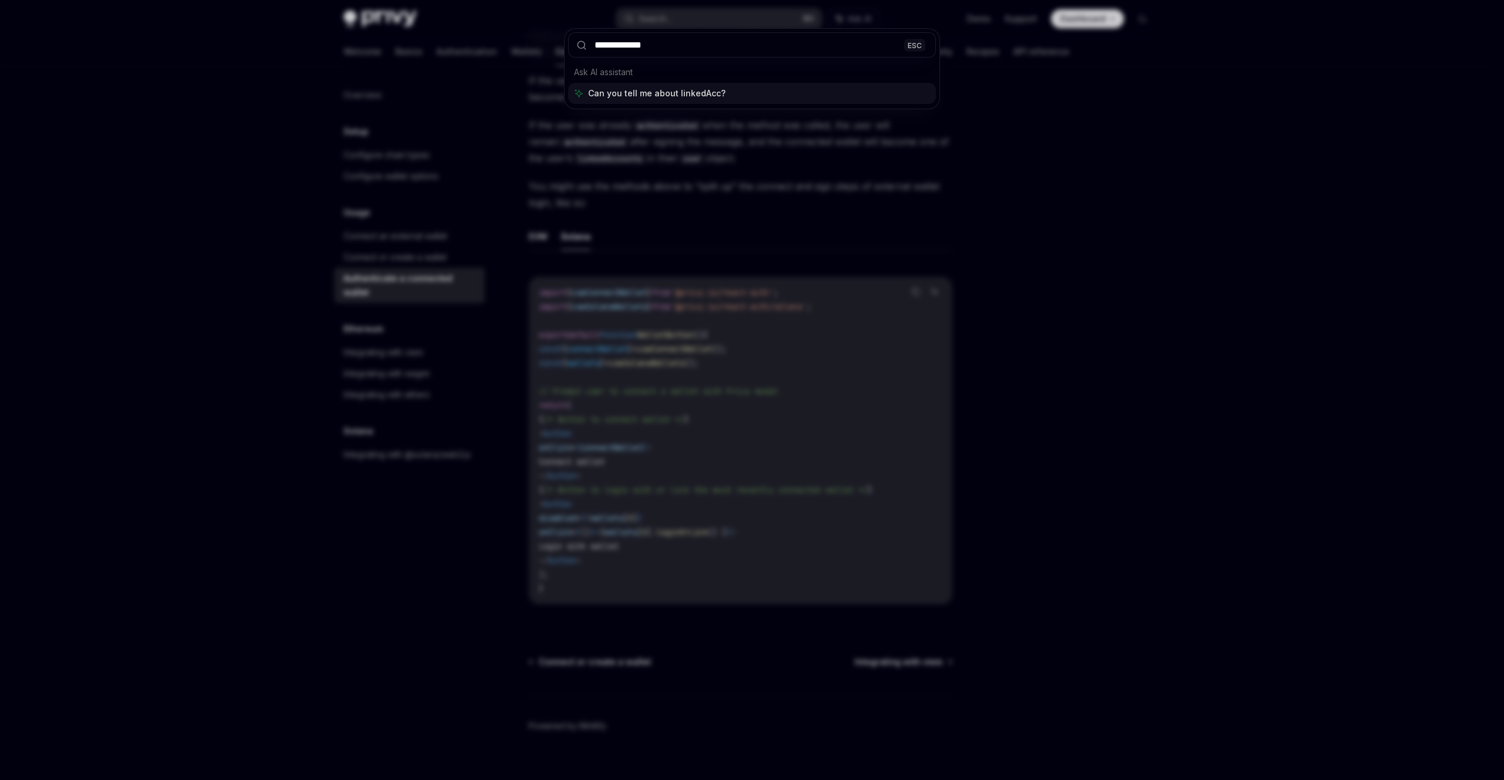
type input "**********"
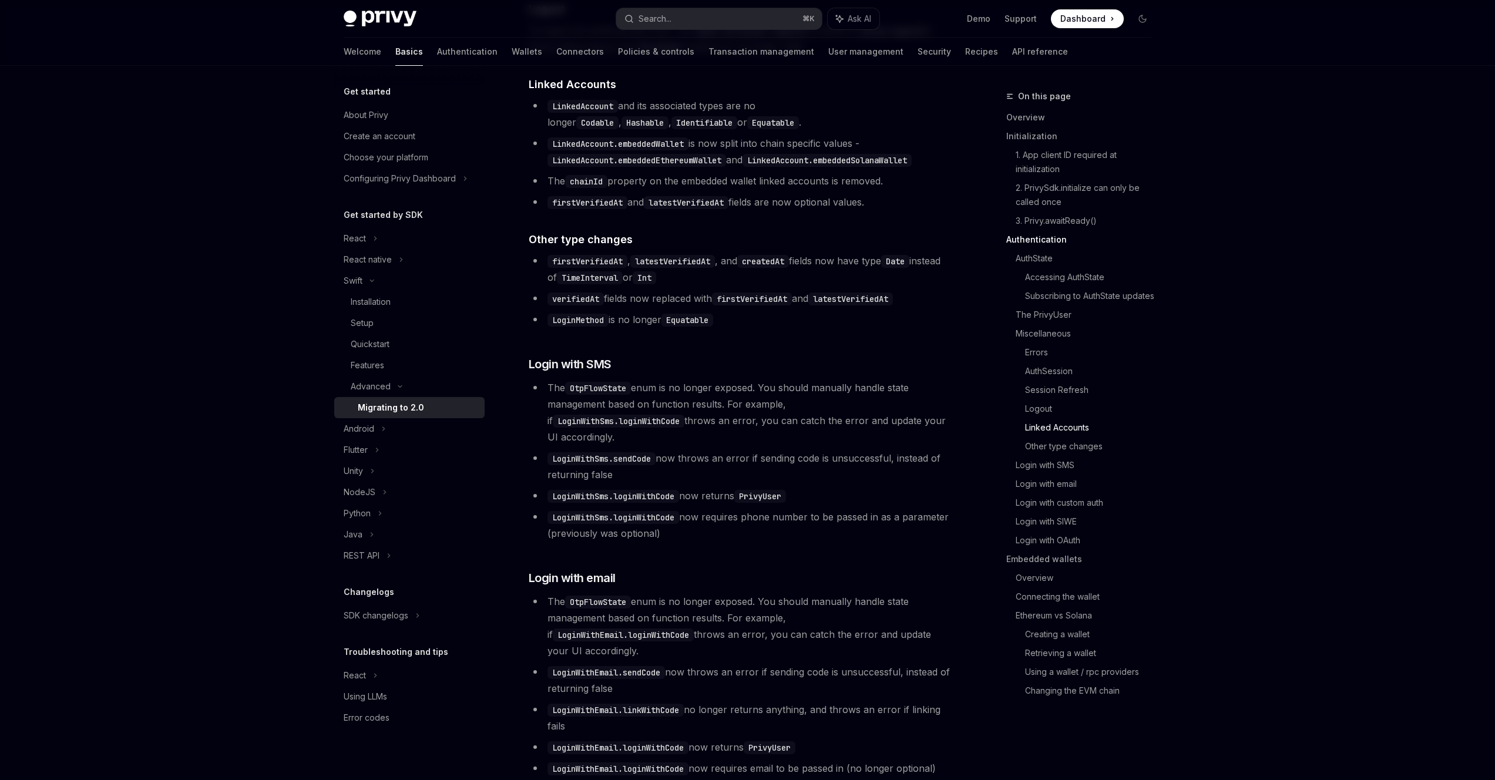
scroll to position [2420, 0]
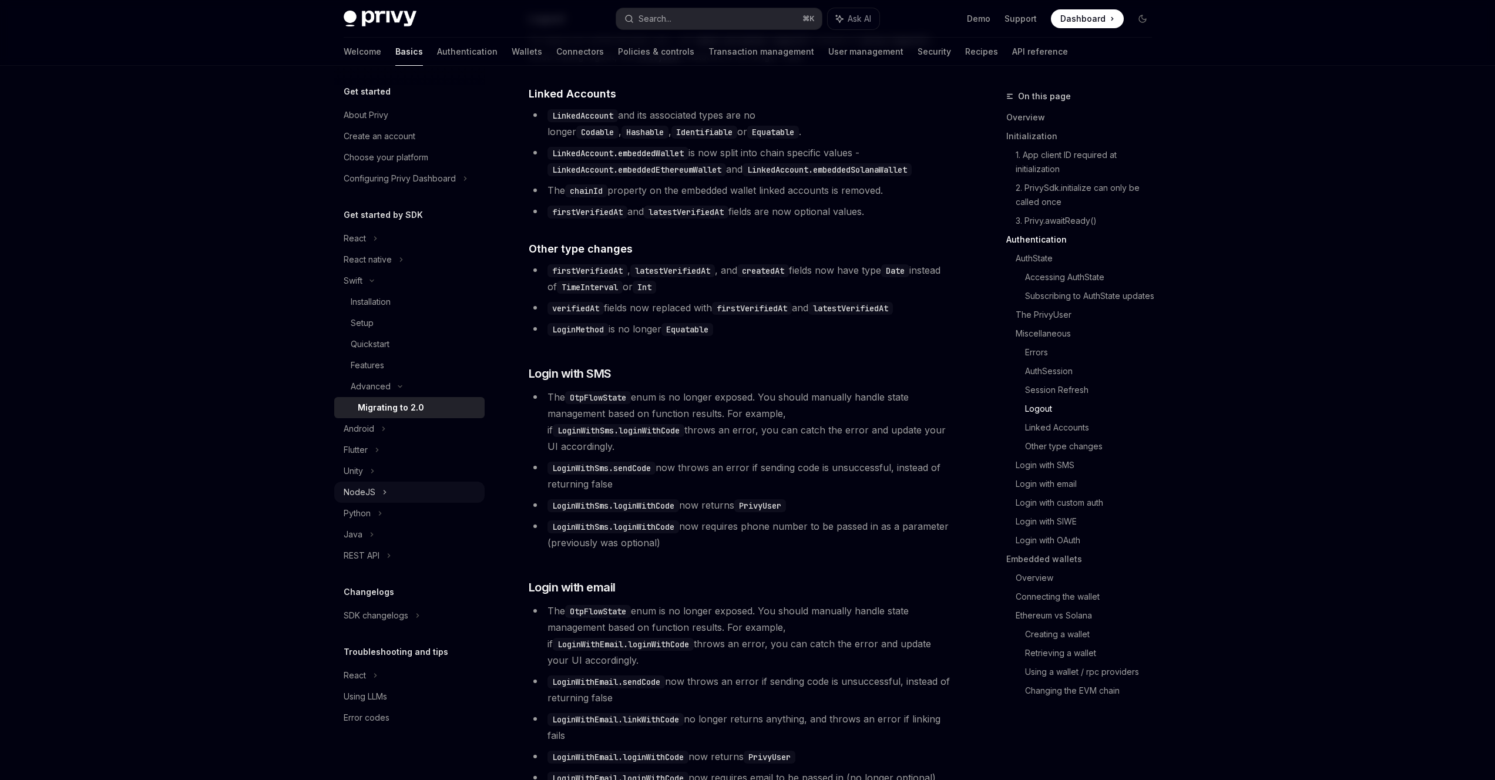
click at [422, 489] on div "NodeJS" at bounding box center [409, 492] width 150 height 21
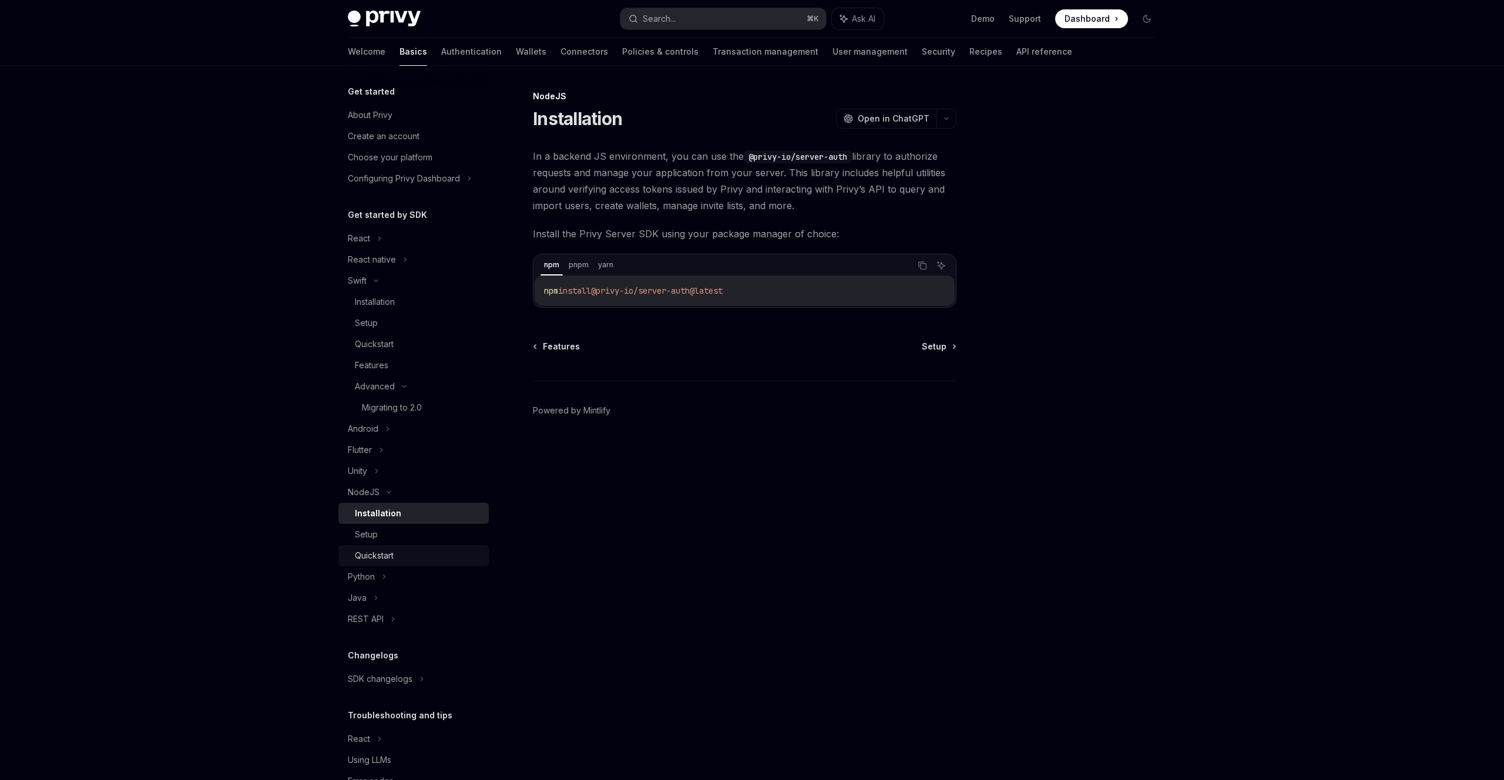
click at [397, 546] on link "Quickstart" at bounding box center [413, 555] width 150 height 21
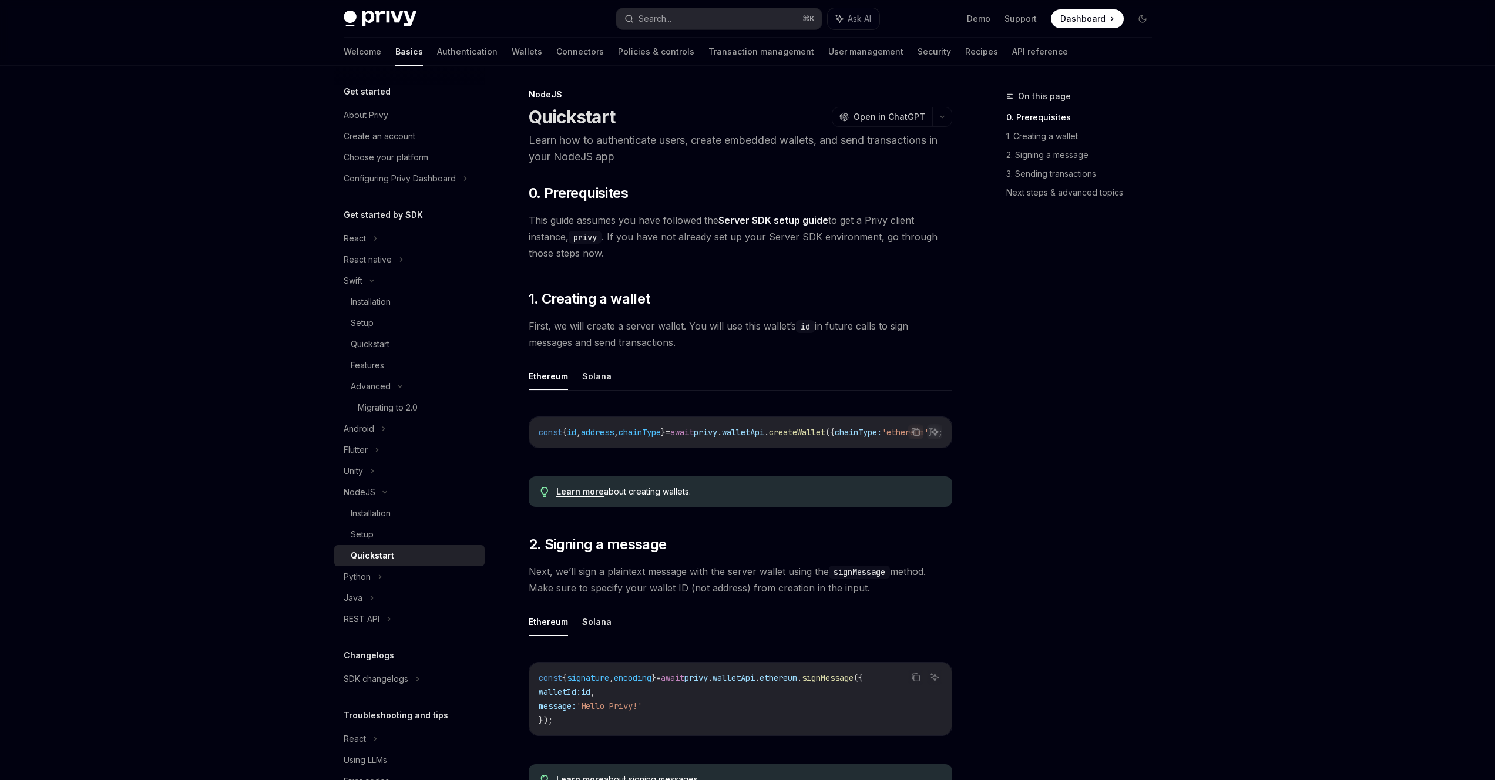
scroll to position [2, 0]
click at [593, 366] on button "Solana" at bounding box center [596, 376] width 29 height 28
click at [600, 381] on button "Solana" at bounding box center [596, 376] width 29 height 28
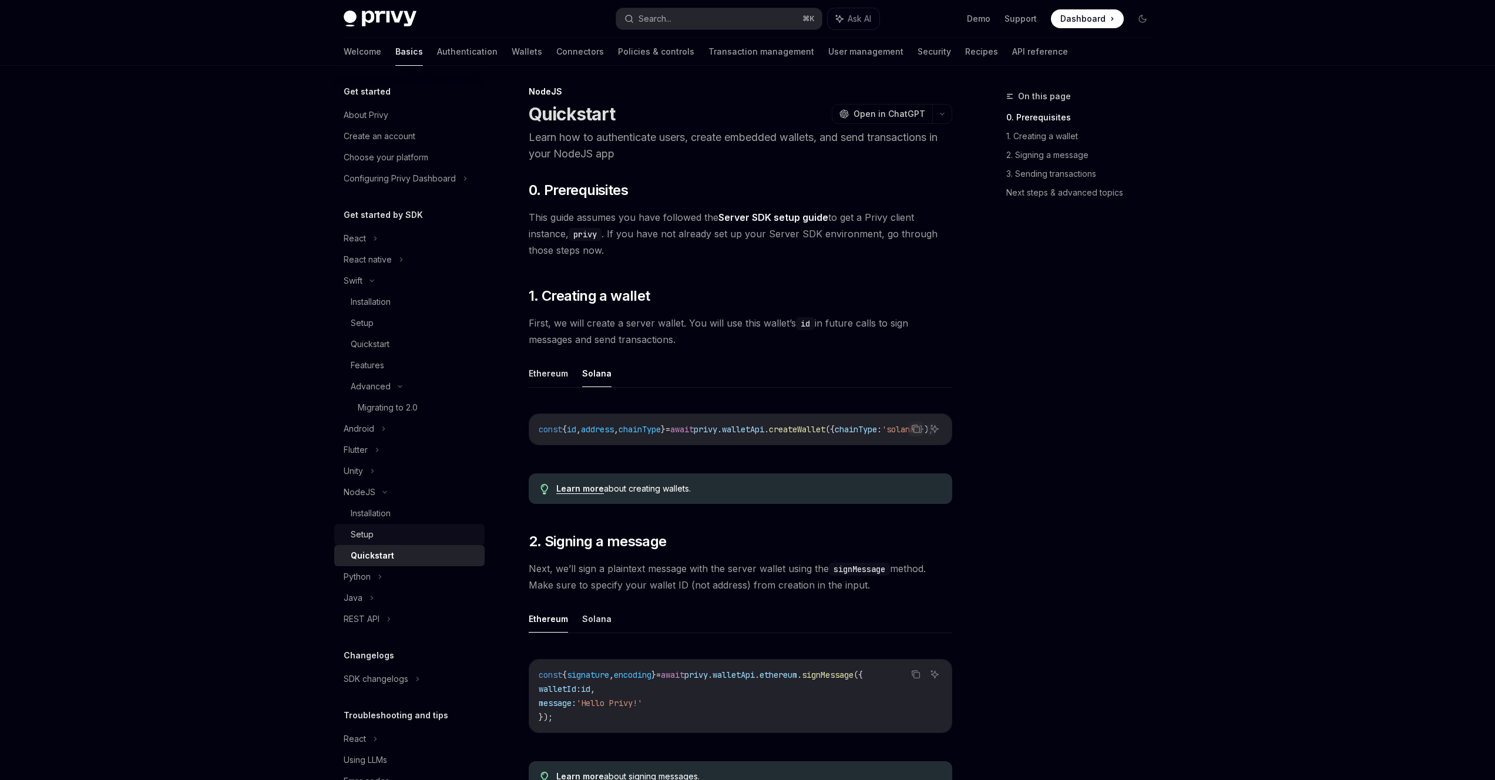
click at [377, 535] on div "Setup" at bounding box center [414, 535] width 127 height 14
type textarea "*"
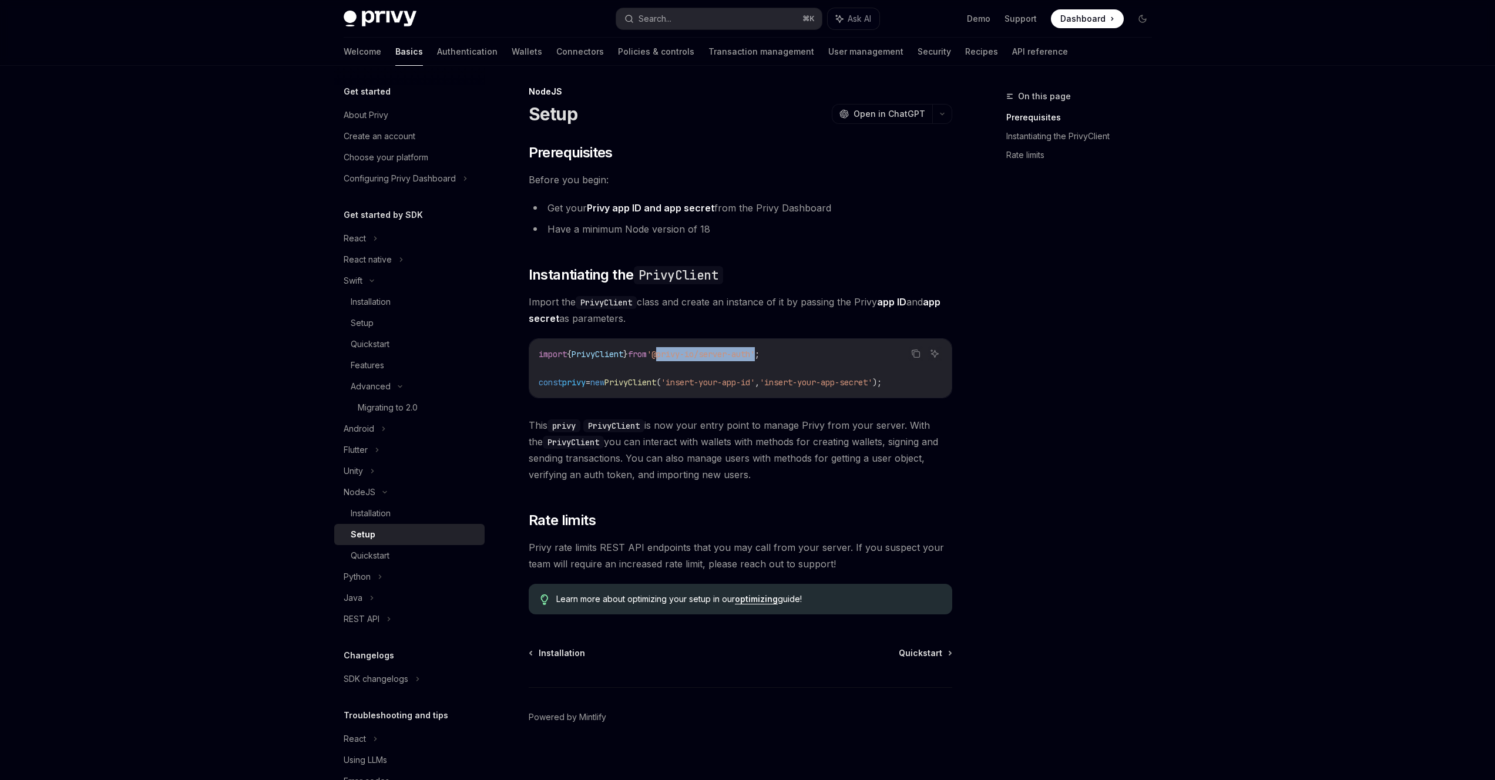
drag, startPoint x: 673, startPoint y: 355, endPoint x: 774, endPoint y: 353, distance: 101.1
click at [755, 353] on span "'@privy-io/server-auth'" at bounding box center [701, 354] width 108 height 11
copy span "@privy-io/server-auth"
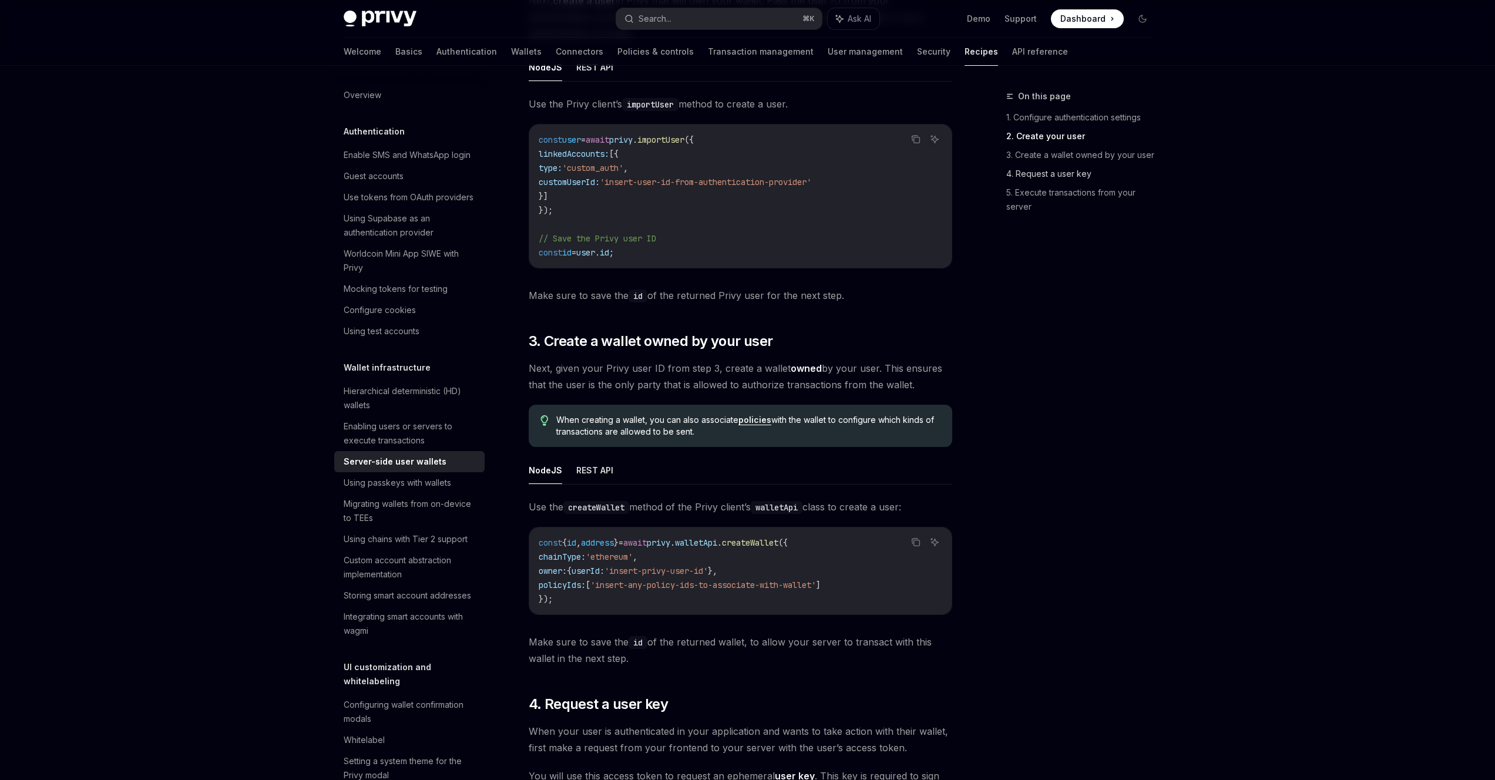
scroll to position [1152, 0]
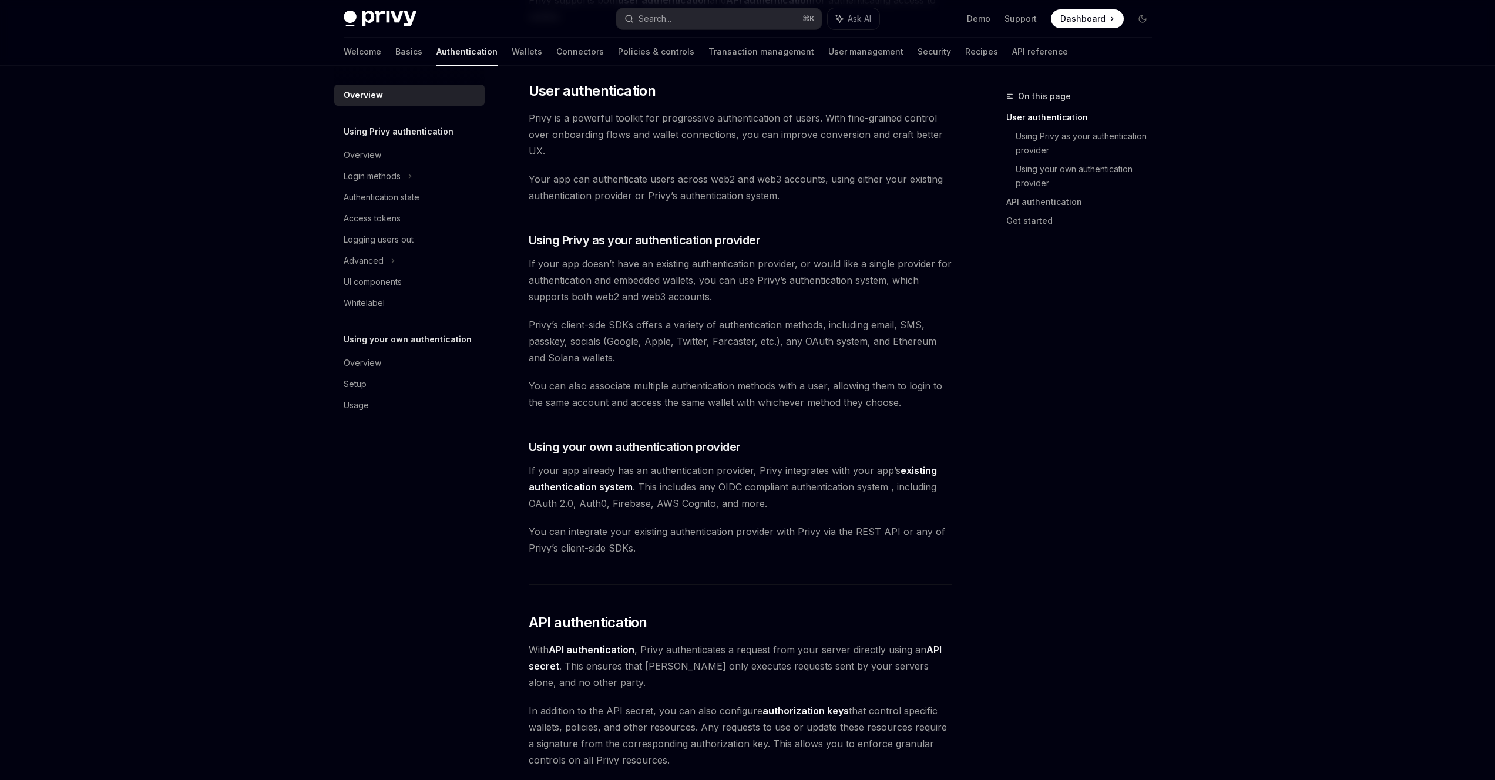
scroll to position [378, 0]
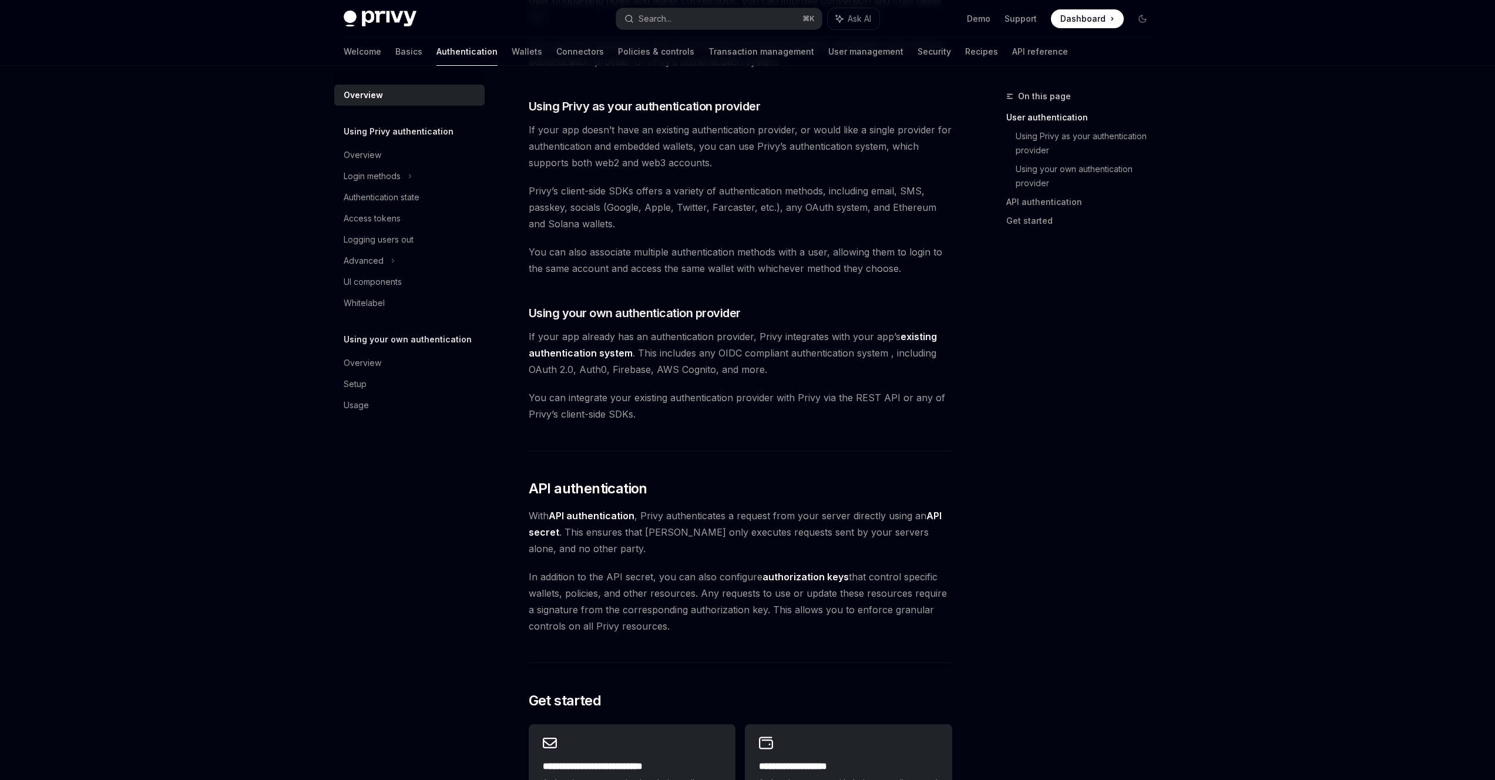
click at [729, 129] on span "If your app doesn’t have an existing authentication provider, or would like a s…" at bounding box center [741, 146] width 424 height 49
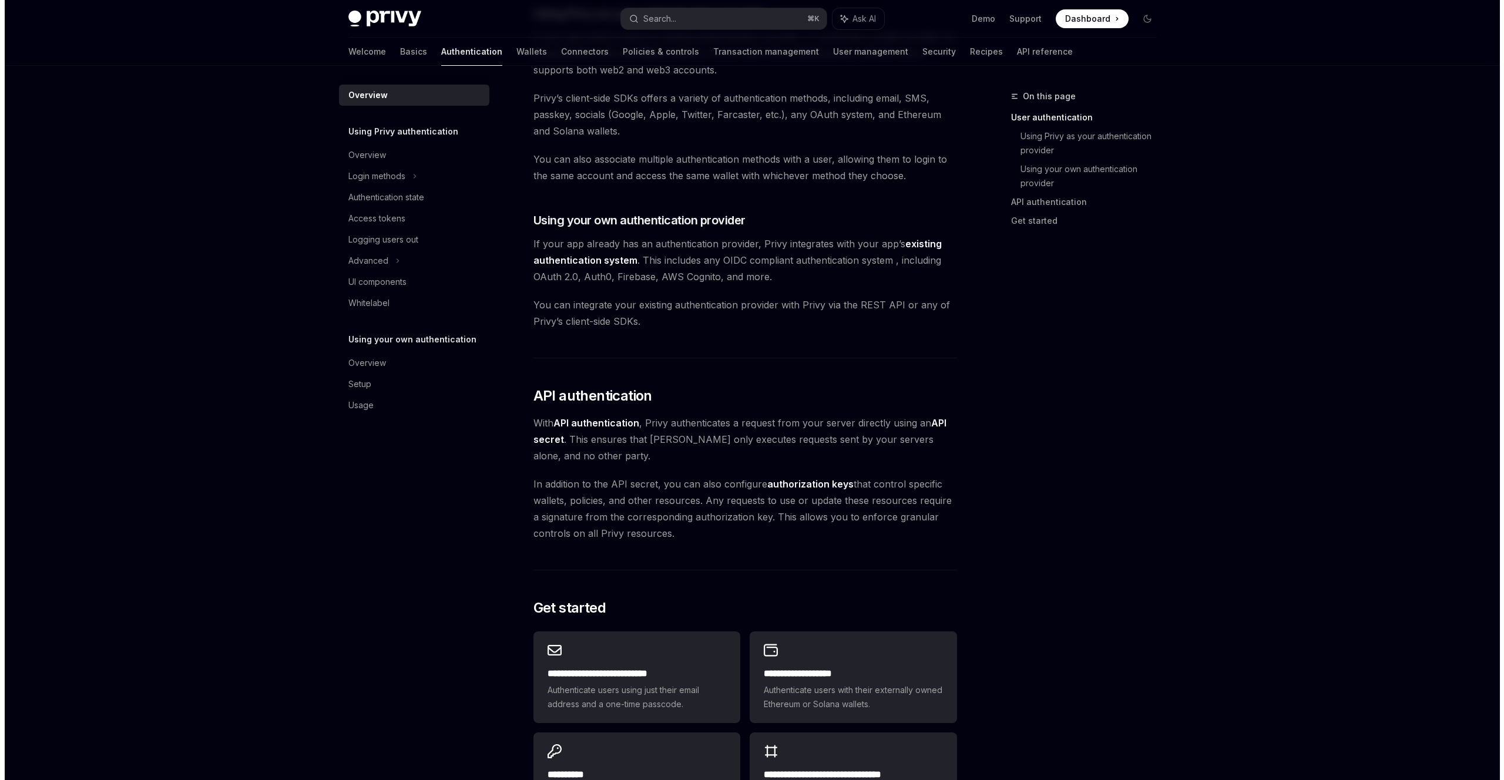
scroll to position [631, 0]
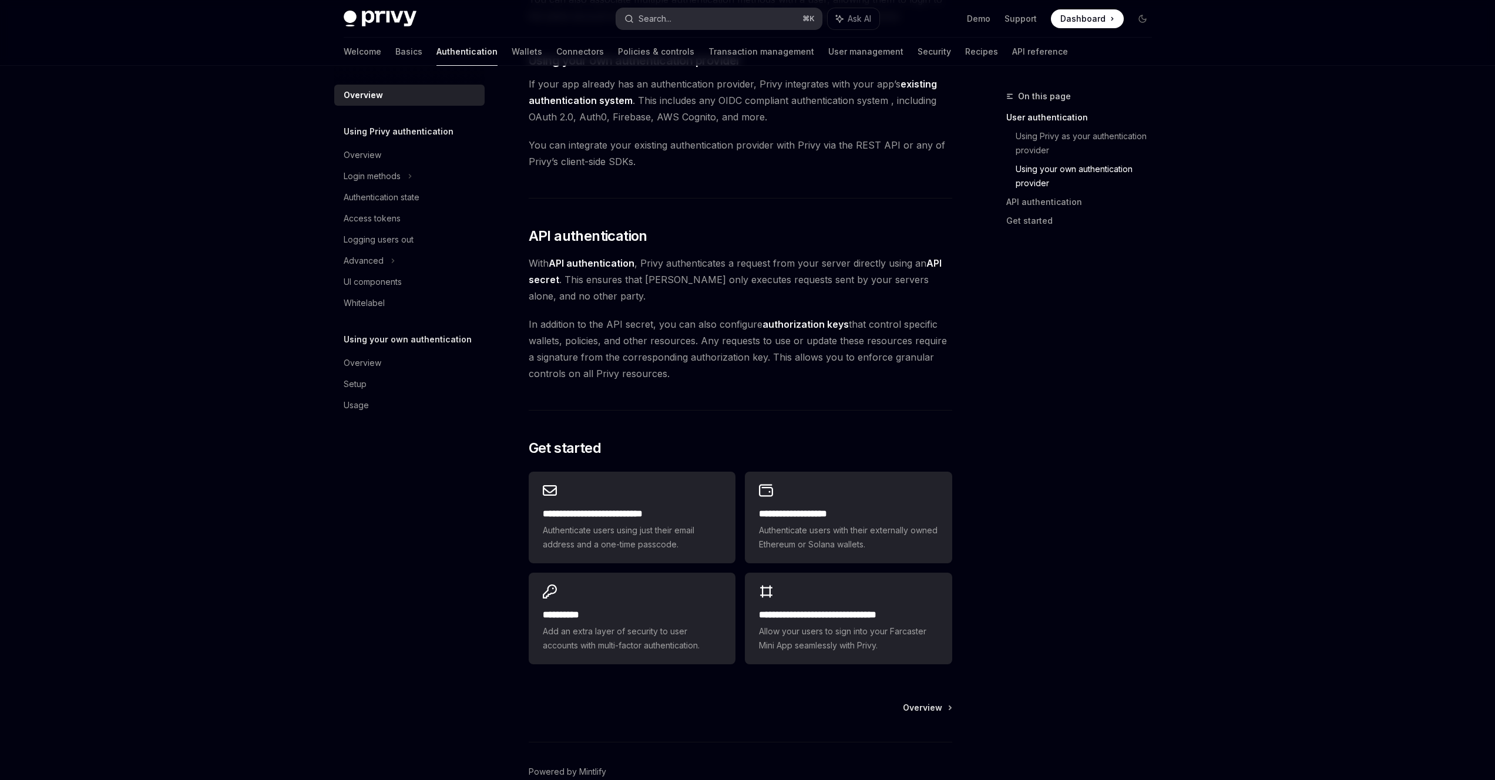
click at [721, 19] on button "Search... ⌘ K" at bounding box center [719, 18] width 206 height 21
type textarea "*"
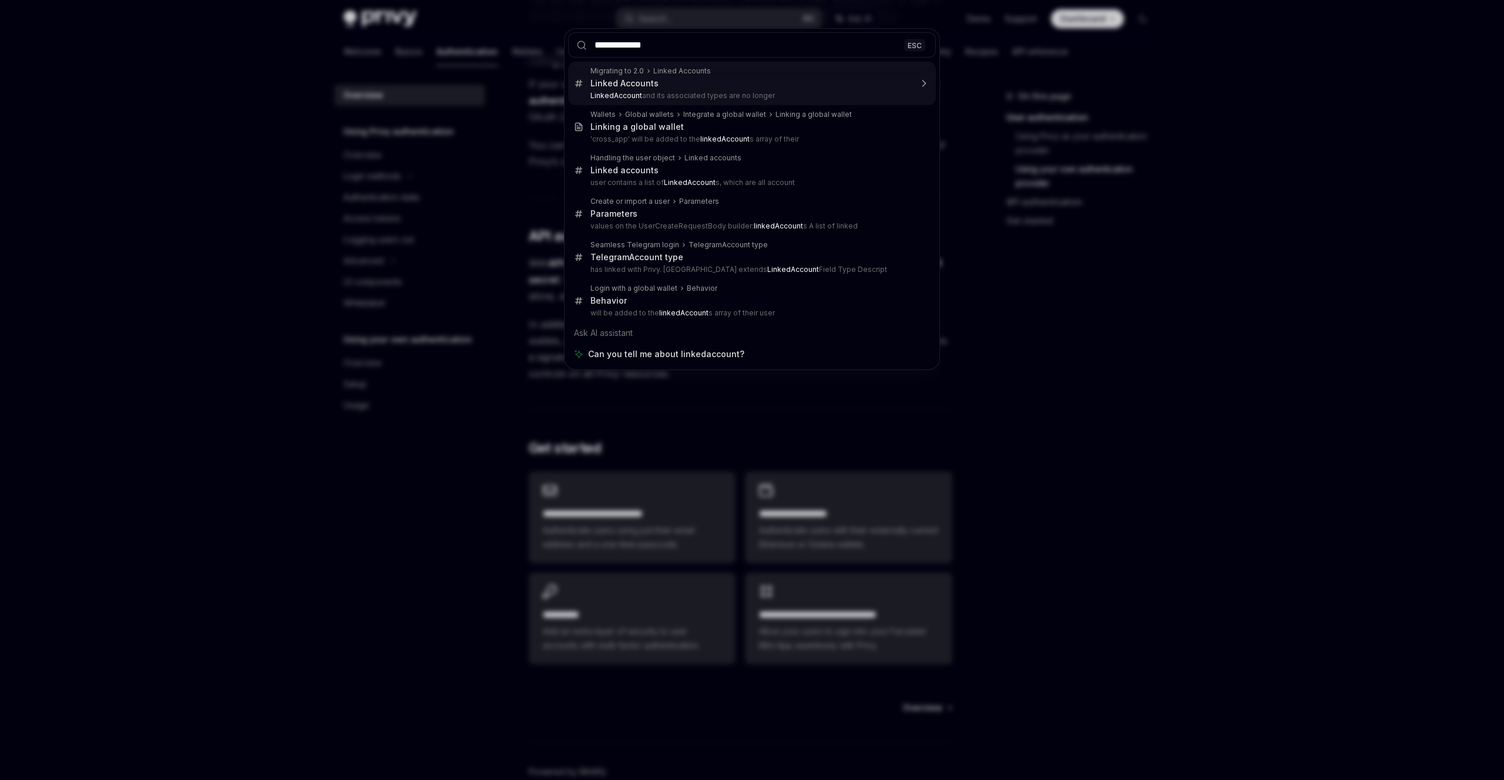
type input "**********"
type textarea "*"
